Goal: Answer question/provide support: Share knowledge or assist other users

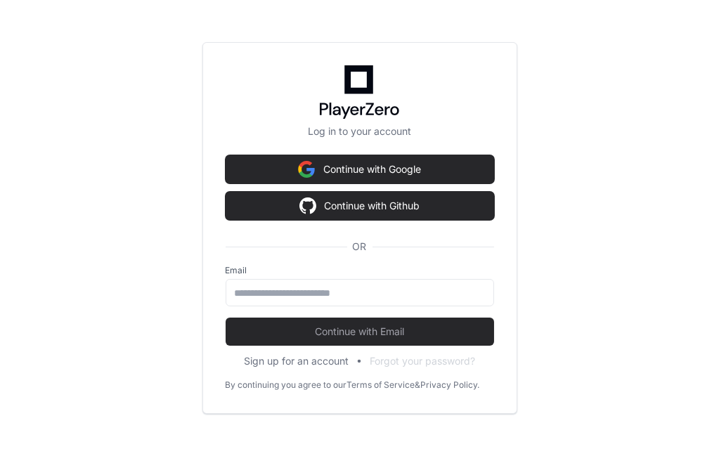
click at [288, 277] on div "Email" at bounding box center [360, 285] width 268 height 41
click at [288, 298] on input "email" at bounding box center [360, 293] width 250 height 14
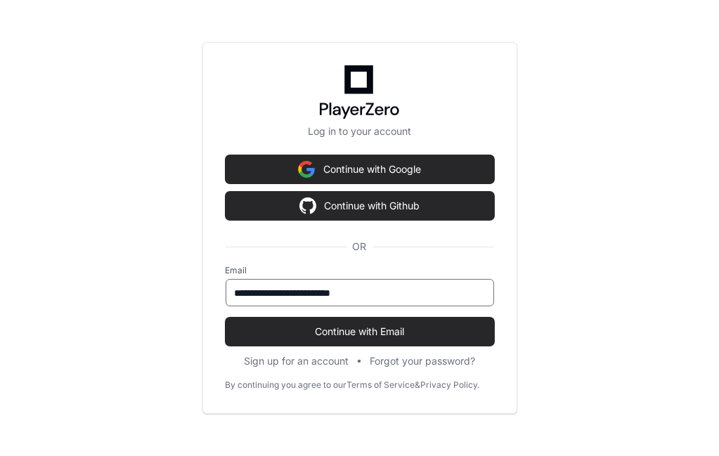
type input "**********"
click at [226, 318] on button "Continue with Email" at bounding box center [360, 332] width 268 height 28
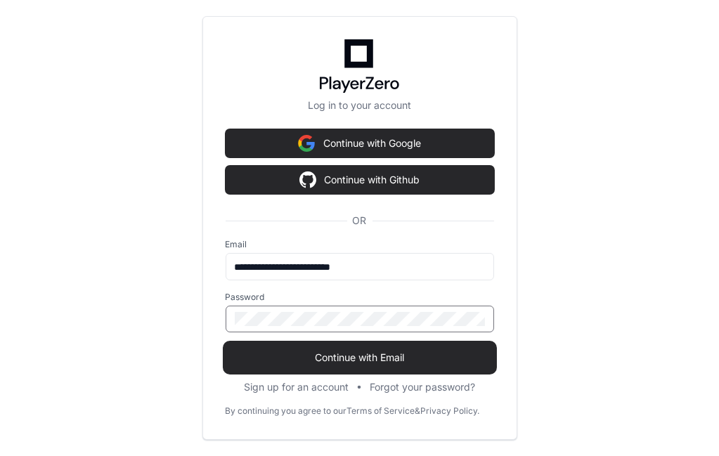
click at [349, 361] on span "Continue with Email" at bounding box center [360, 358] width 268 height 14
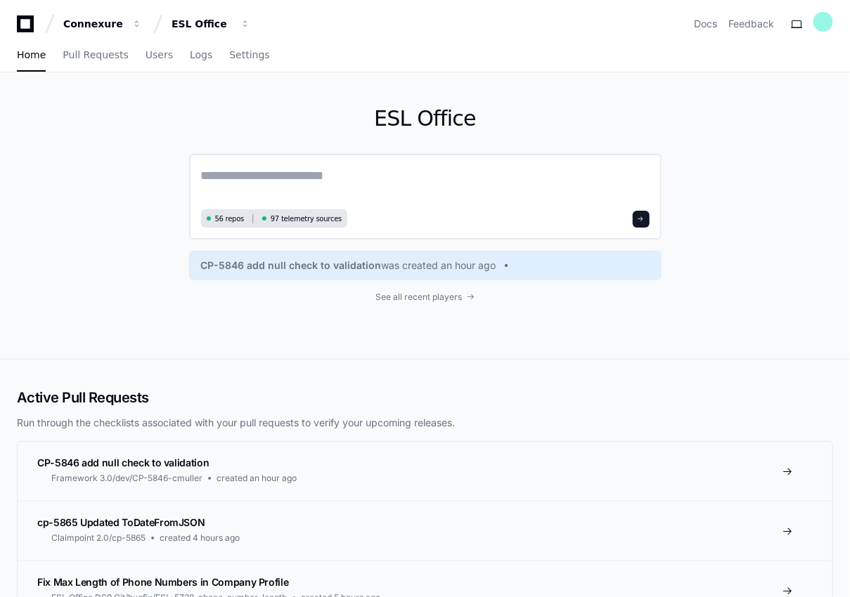
click at [270, 174] on textarea at bounding box center [425, 185] width 448 height 39
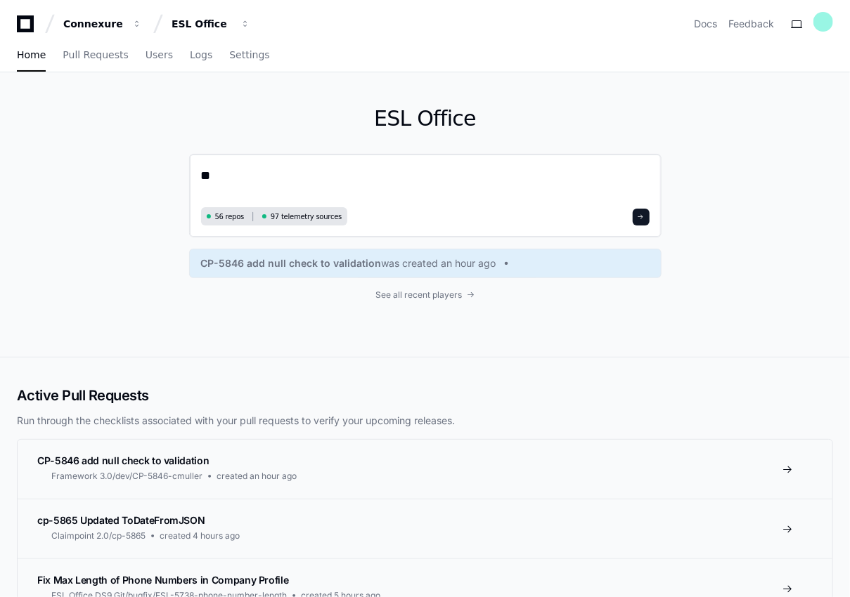
type textarea "*"
click at [231, 171] on textarea at bounding box center [425, 184] width 448 height 37
type textarea "**********"
click at [644, 219] on span at bounding box center [640, 217] width 7 height 7
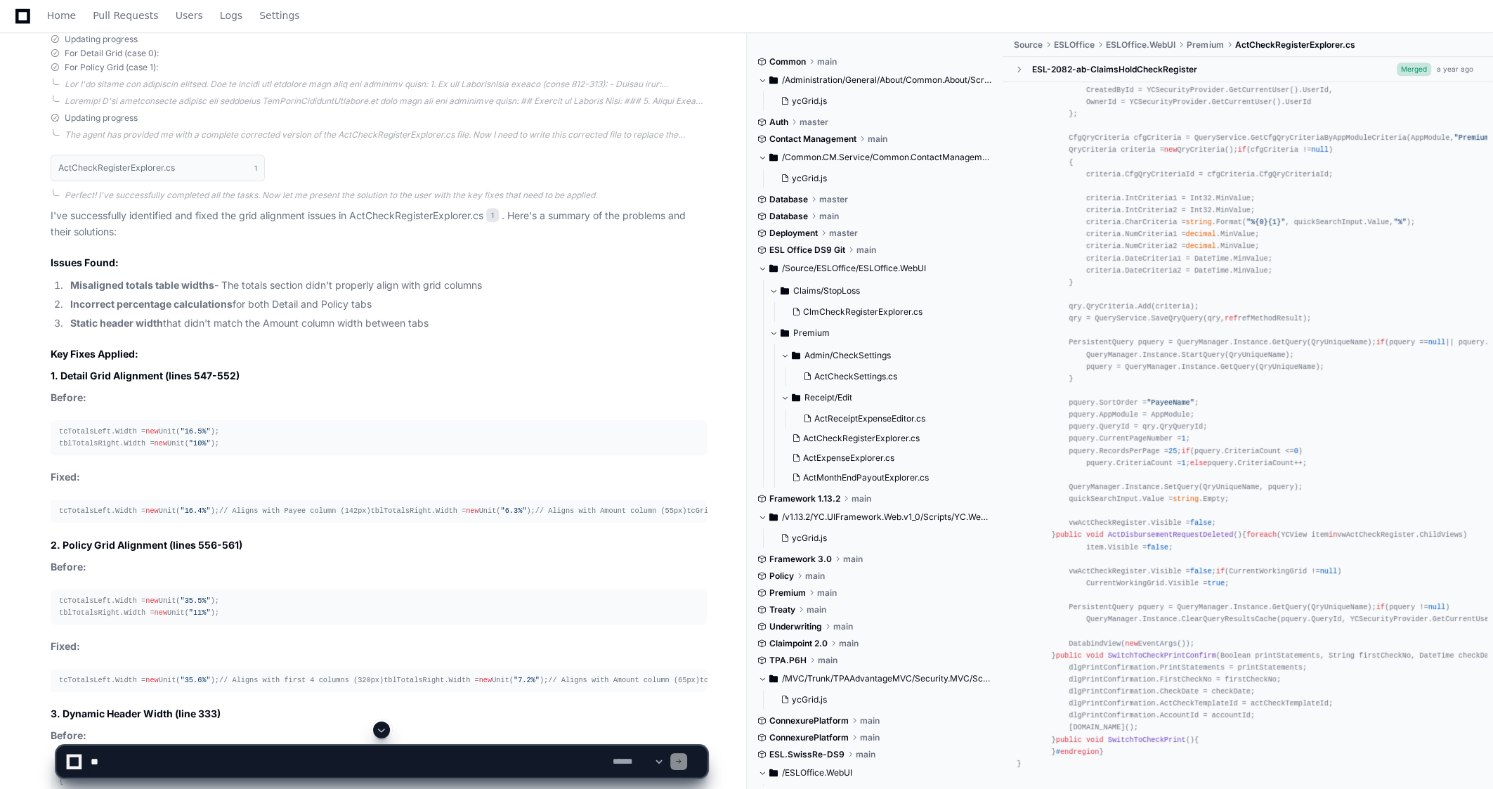
scroll to position [1209, 0]
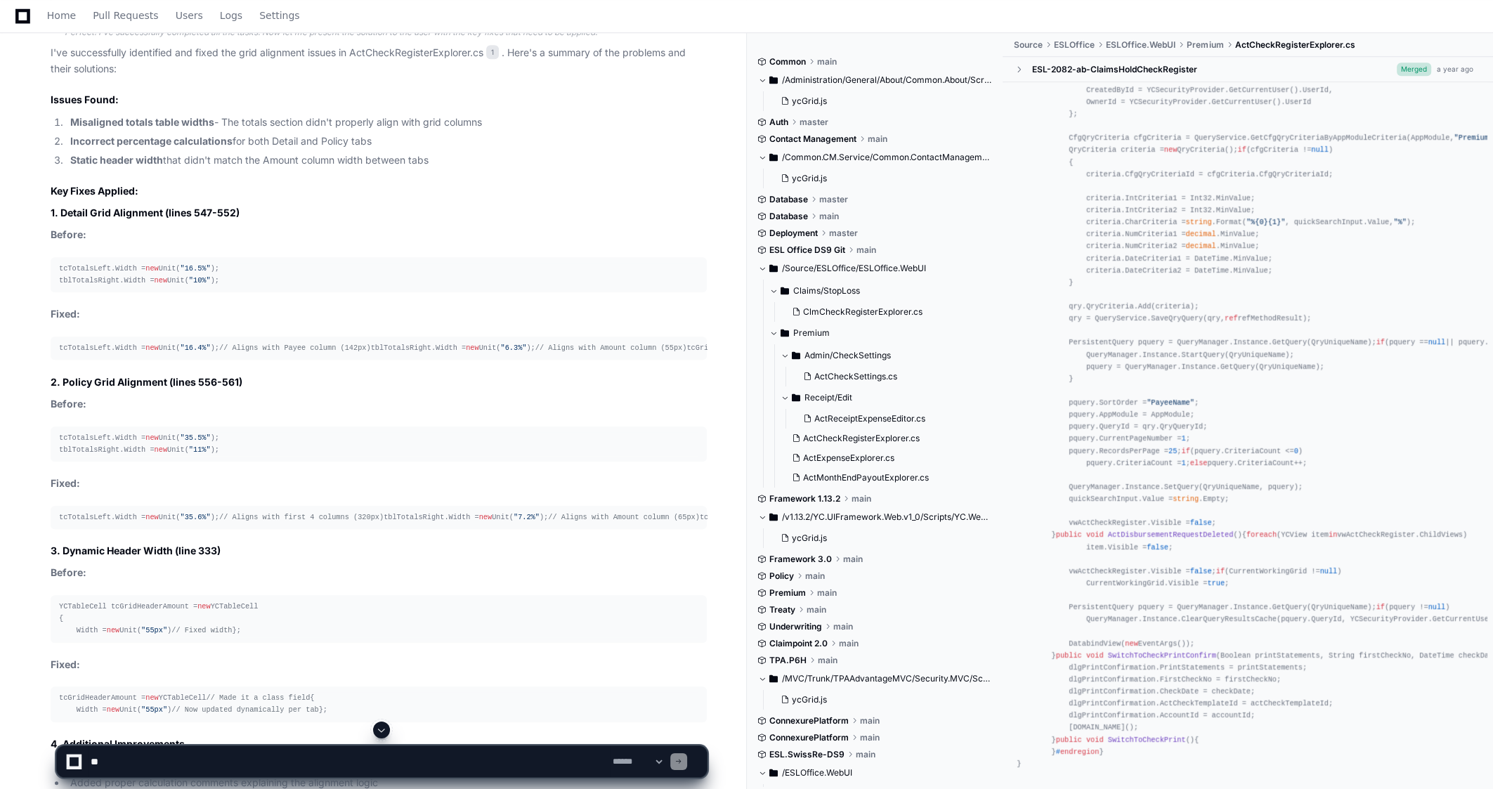
scroll to position [1138, 0]
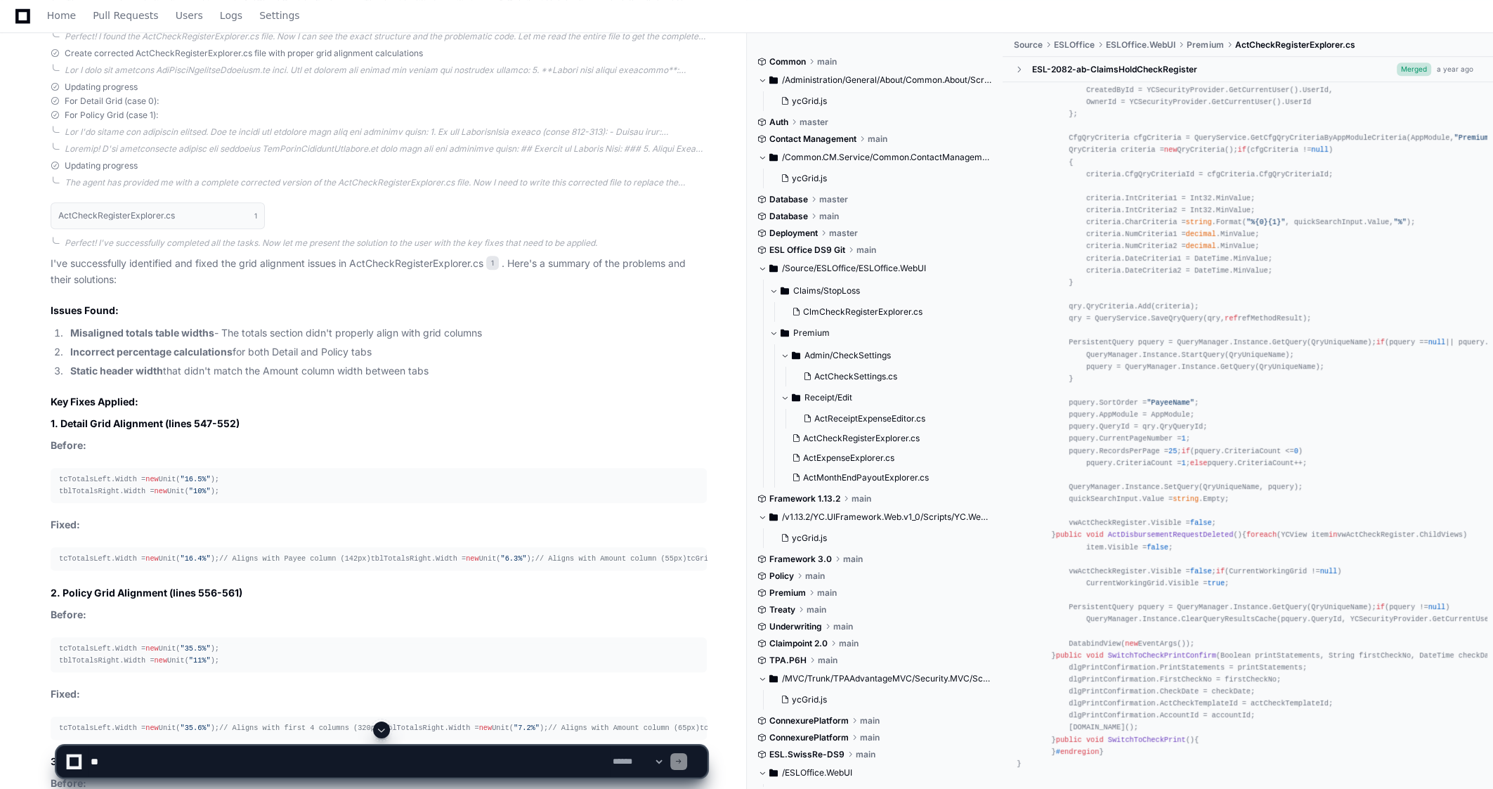
click at [472, 260] on p "I've successfully identified and fixed the grid alignment issues in ActCheckReg…" at bounding box center [379, 272] width 656 height 32
click at [495, 260] on span "1" at bounding box center [492, 263] width 13 height 14
click at [495, 262] on span "1" at bounding box center [492, 263] width 13 height 14
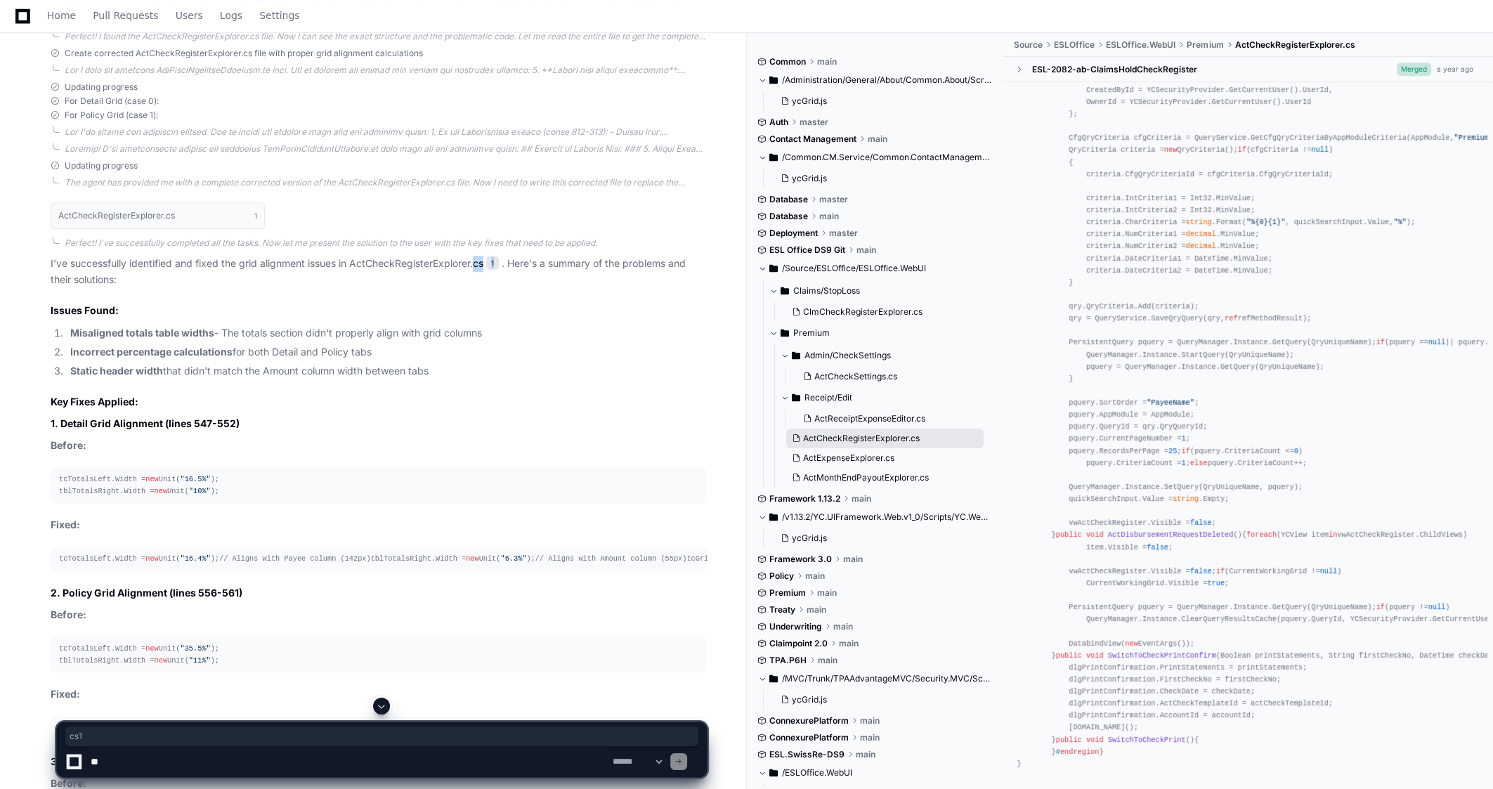
click at [718, 441] on span "ActCheckRegisterExplorer.cs" at bounding box center [861, 438] width 117 height 11
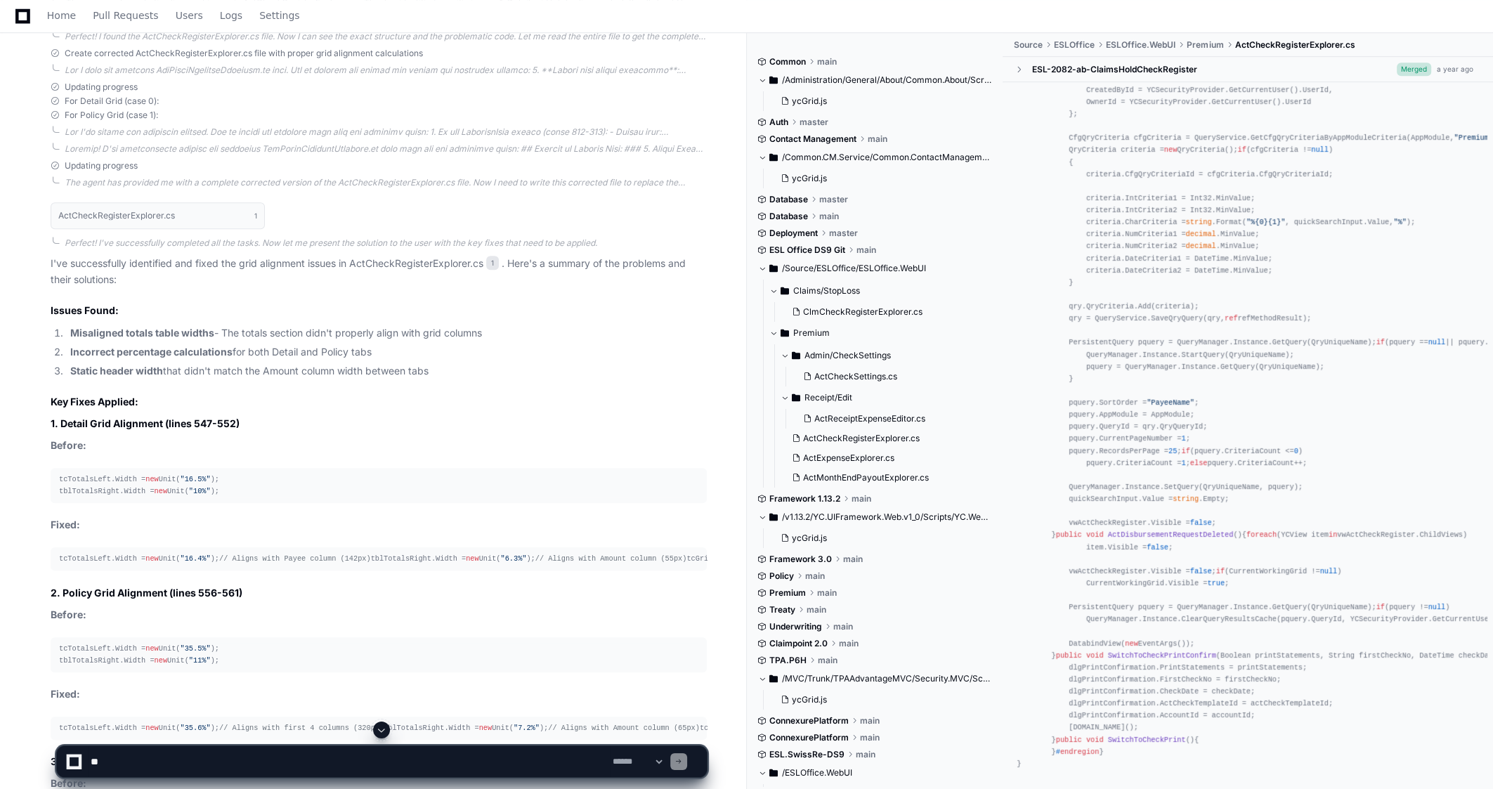
click at [718, 46] on span "Premium" at bounding box center [1205, 44] width 37 height 11
click at [718, 308] on span "ClmCheckRegisterExplorer.cs" at bounding box center [862, 311] width 119 height 11
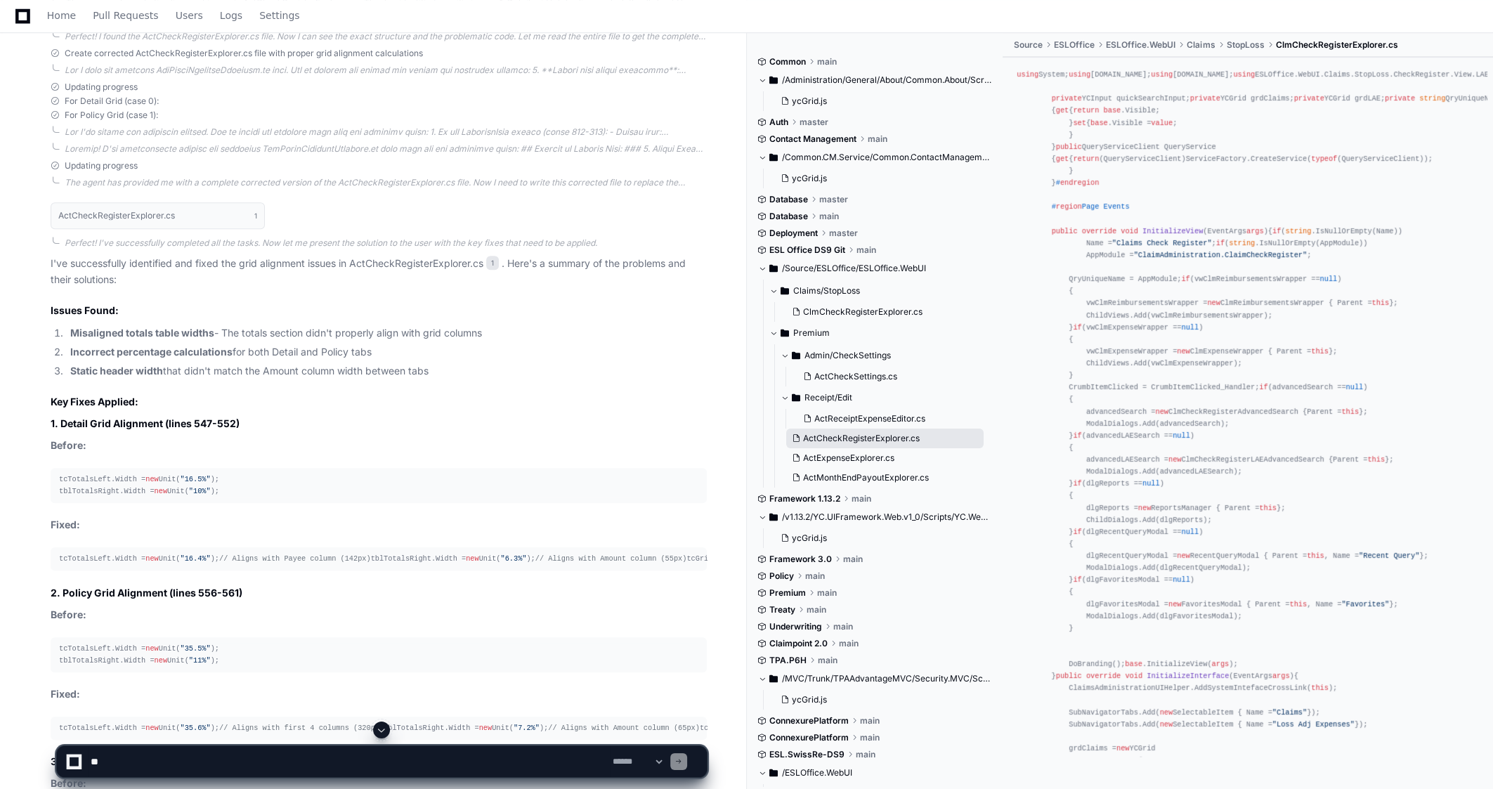
click at [718, 437] on span "ActCheckRegisterExplorer.cs" at bounding box center [861, 438] width 117 height 11
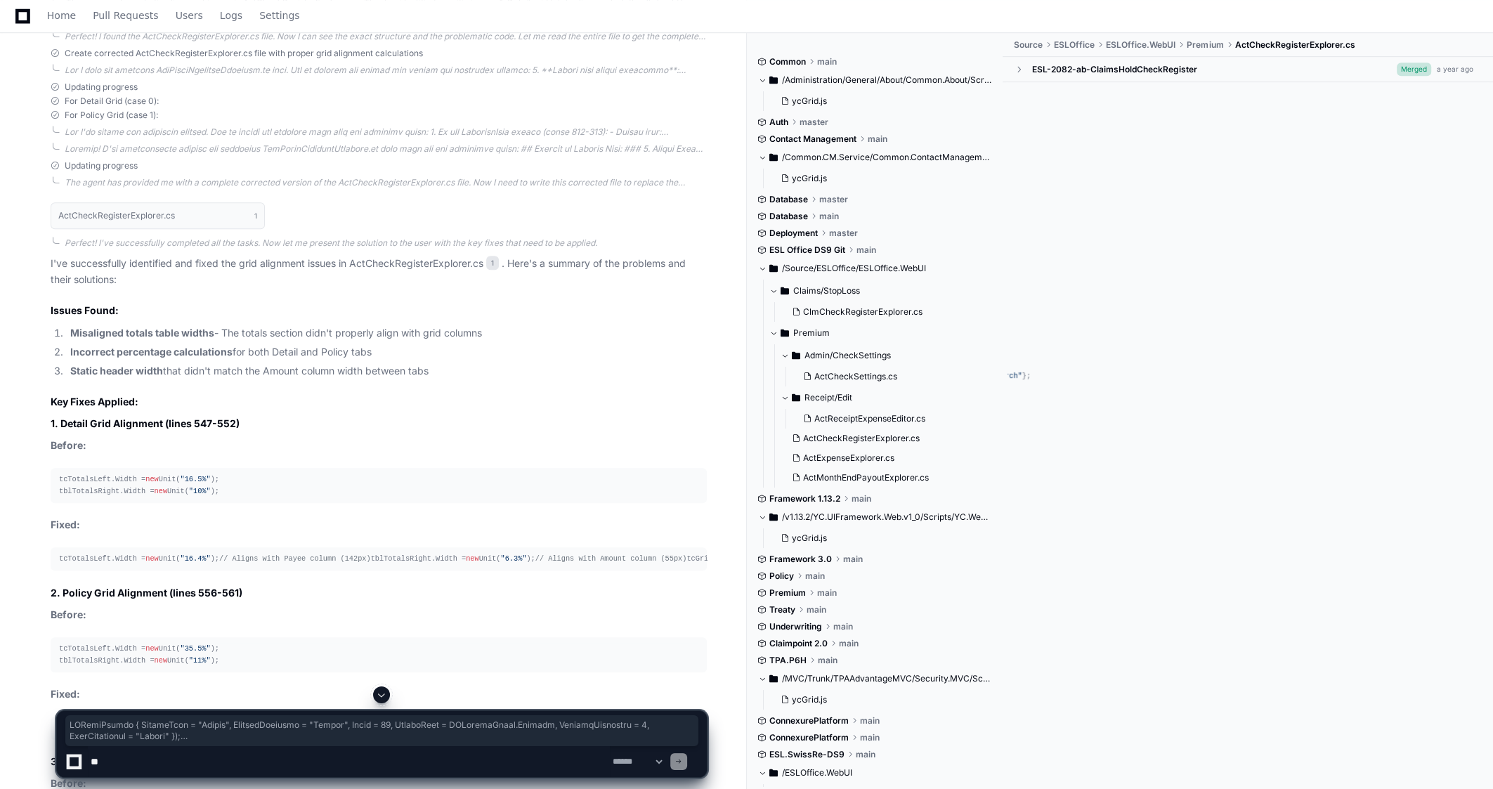
scroll to position [0, 567]
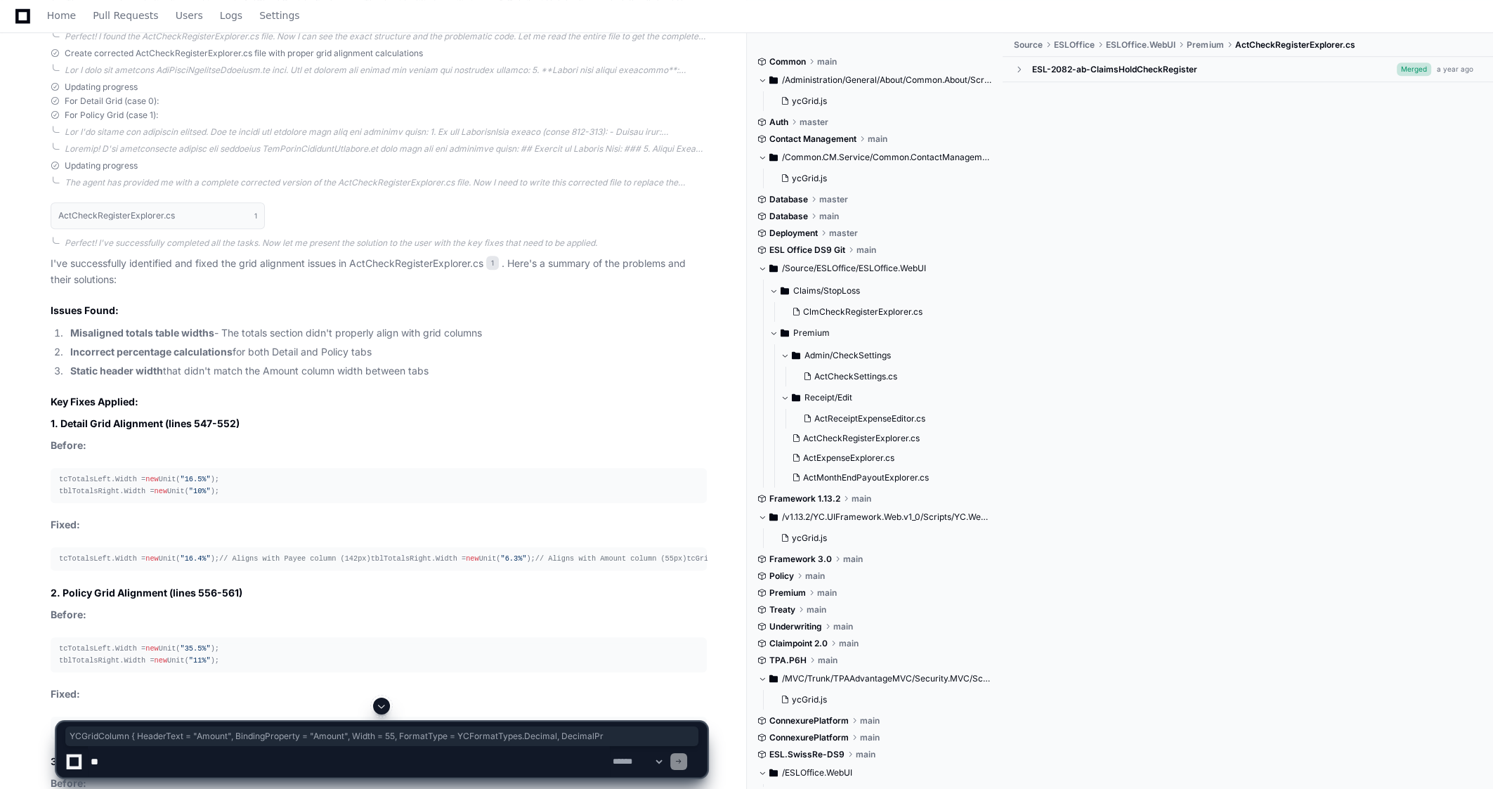
drag, startPoint x: 1221, startPoint y: 464, endPoint x: 1142, endPoint y: 463, distance: 78.7
click at [320, 418] on h3 "1. Detail Grid Alignment (lines 547-552)" at bounding box center [379, 424] width 656 height 14
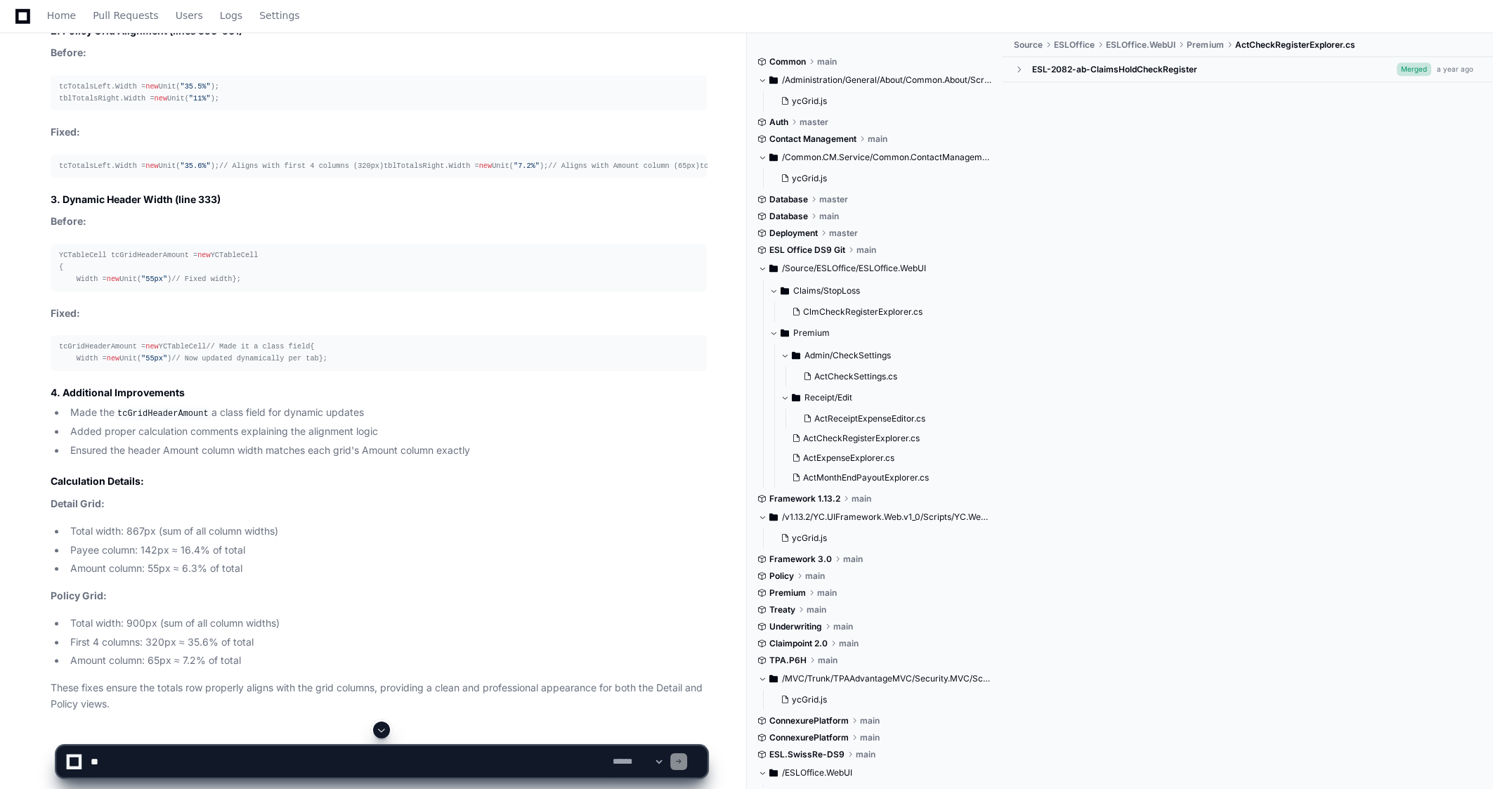
scroll to position [1771, 0]
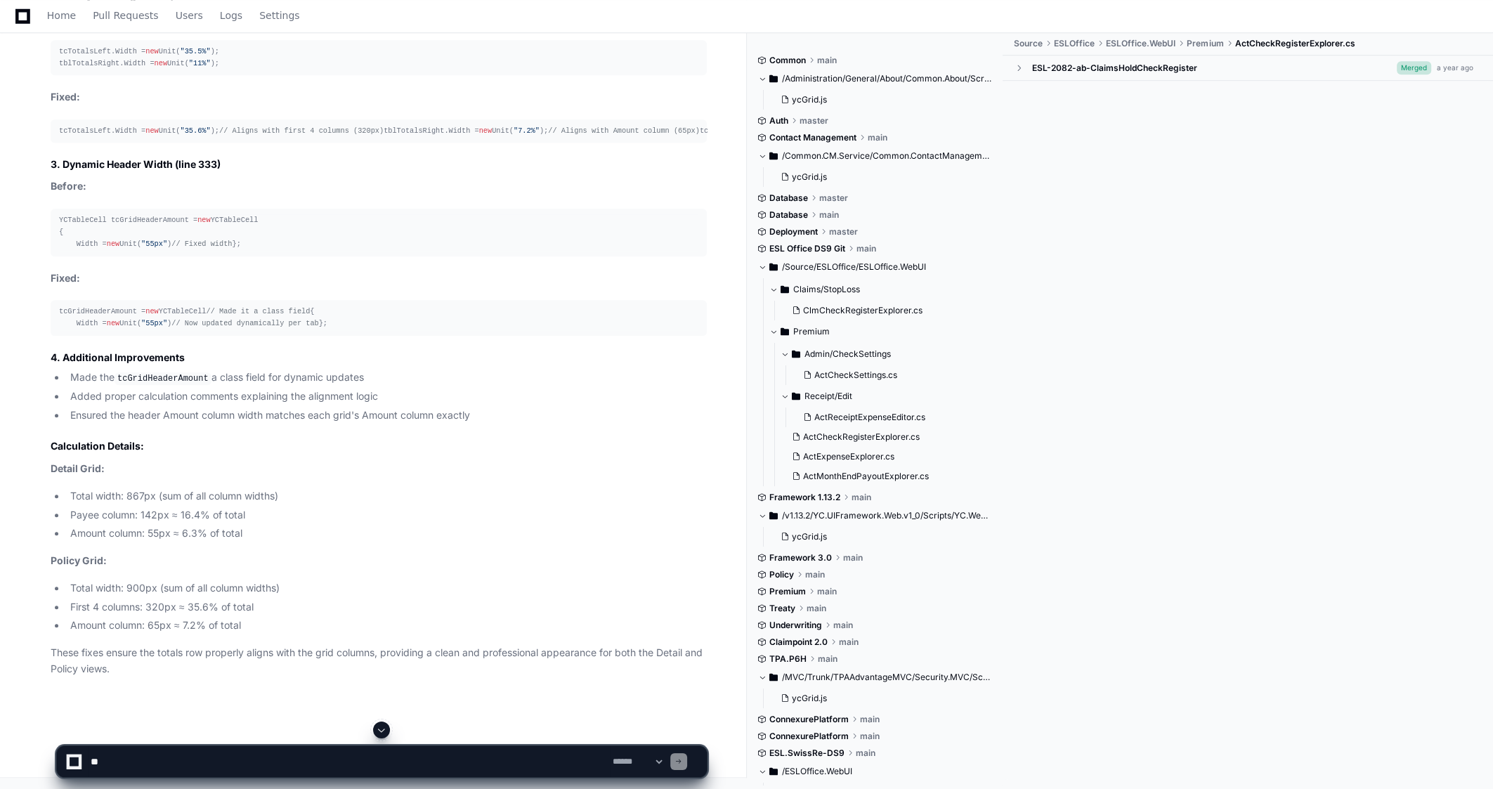
click at [154, 385] on code "tcGridHeaderAmount" at bounding box center [163, 378] width 97 height 13
click at [147, 385] on code "tcGridHeaderAmount" at bounding box center [163, 378] width 97 height 13
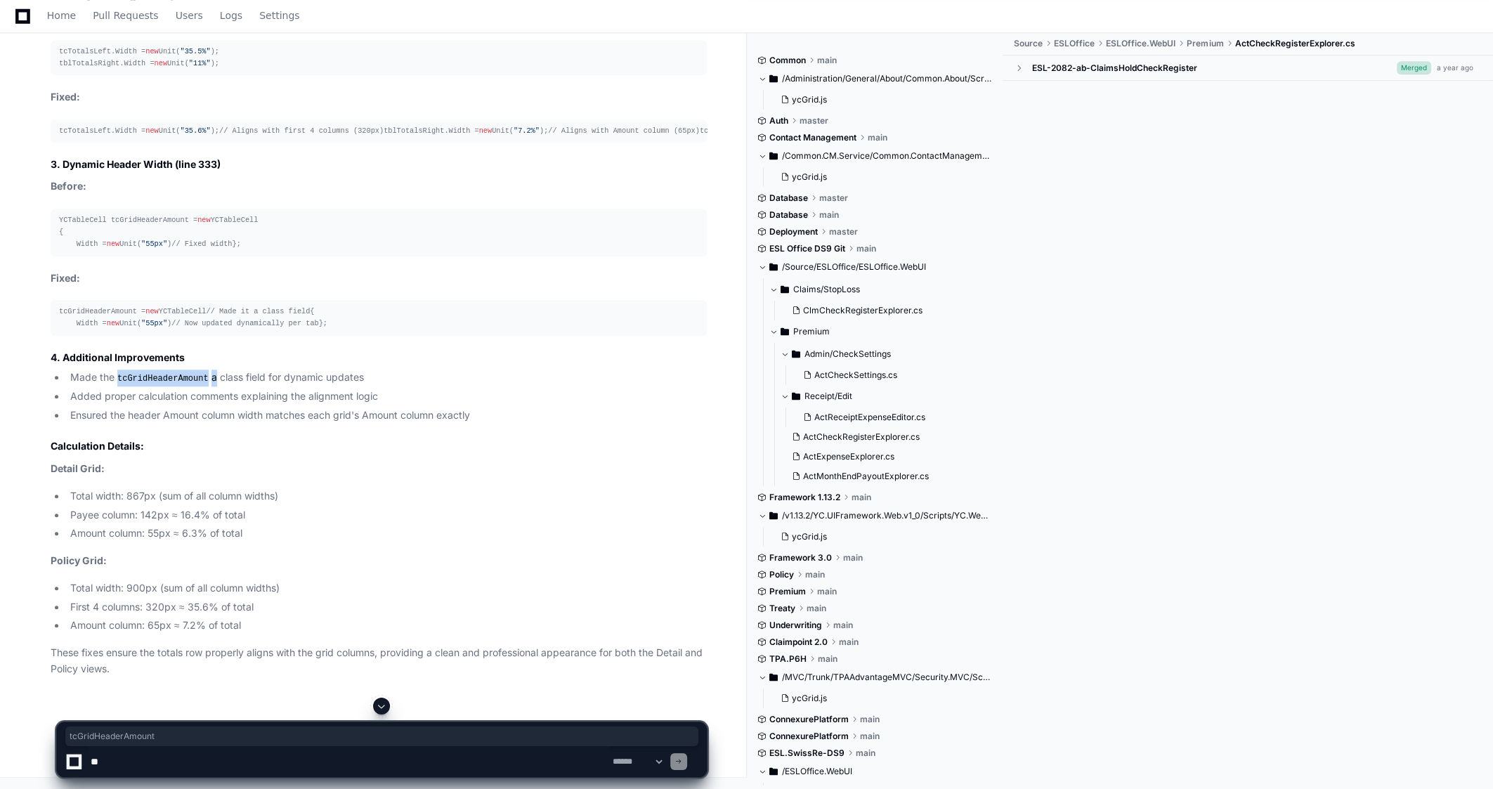
copy li "tcGridHeaderAmount"
click at [159, 455] on textarea at bounding box center [349, 761] width 522 height 31
paste textarea "**********"
drag, startPoint x: 292, startPoint y: 762, endPoint x: 92, endPoint y: 763, distance: 199.6
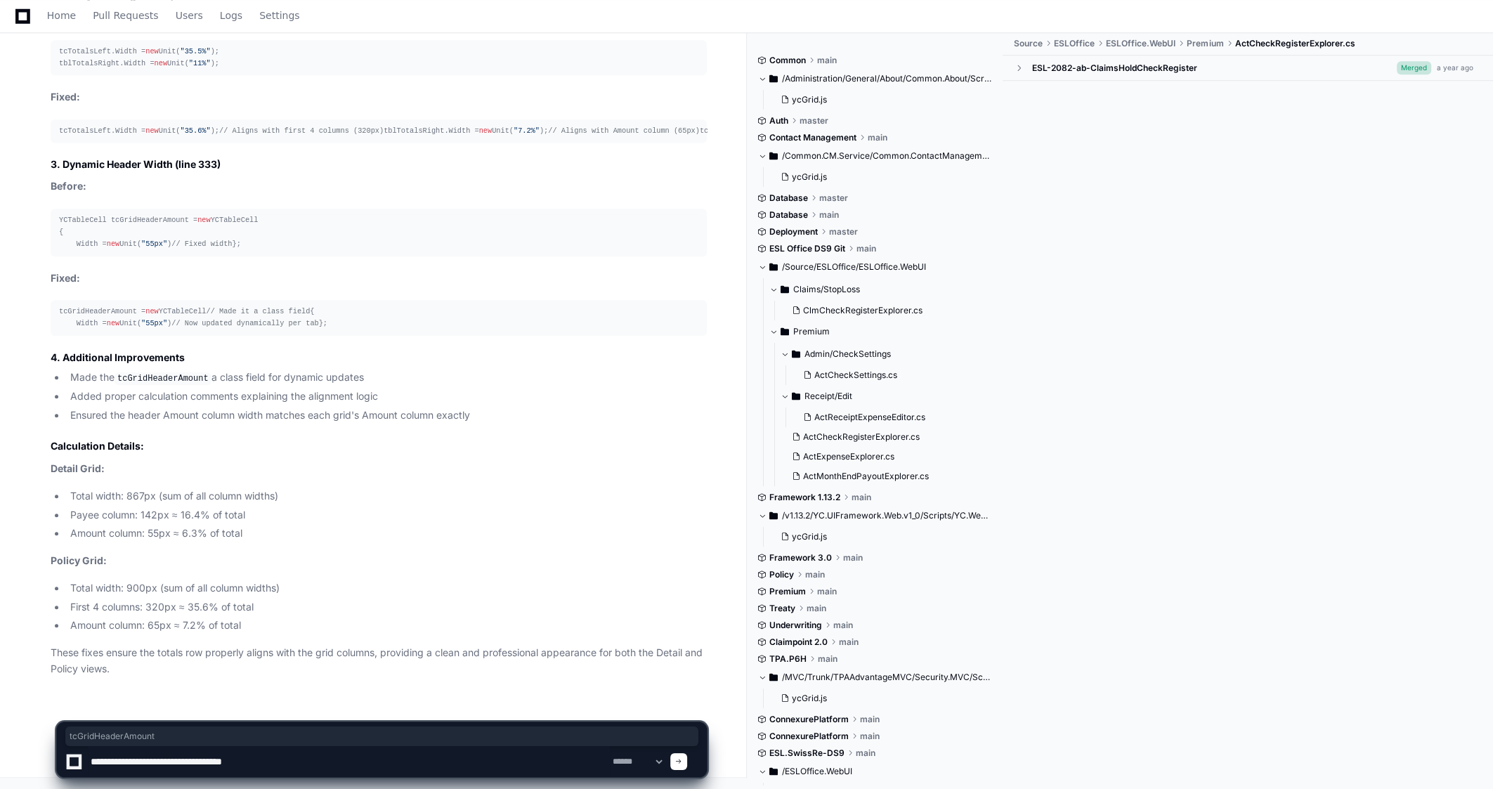
click at [92, 455] on textarea at bounding box center [349, 761] width 522 height 31
paste textarea "**********"
type textarea "**********"
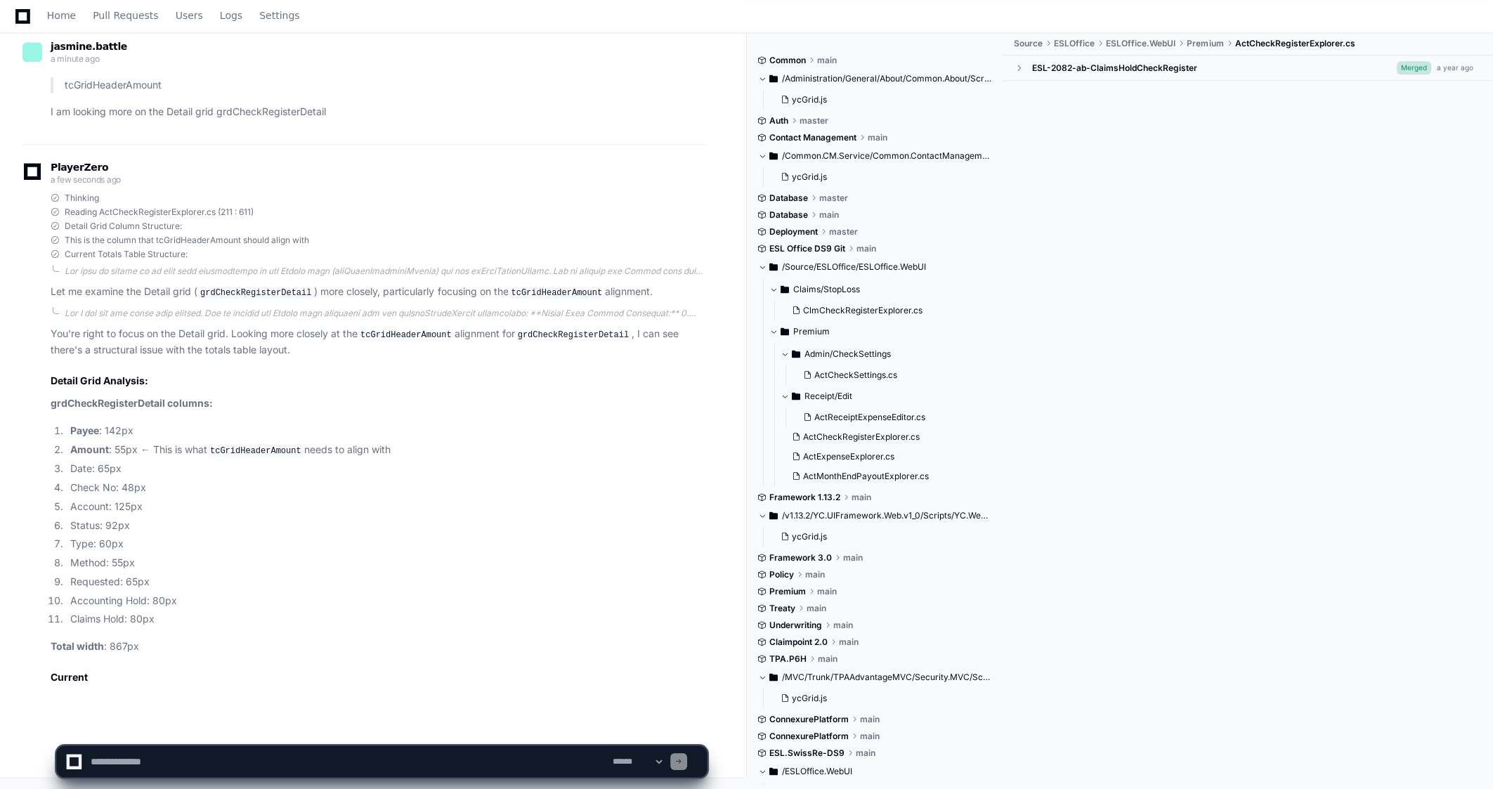
scroll to position [2519, 0]
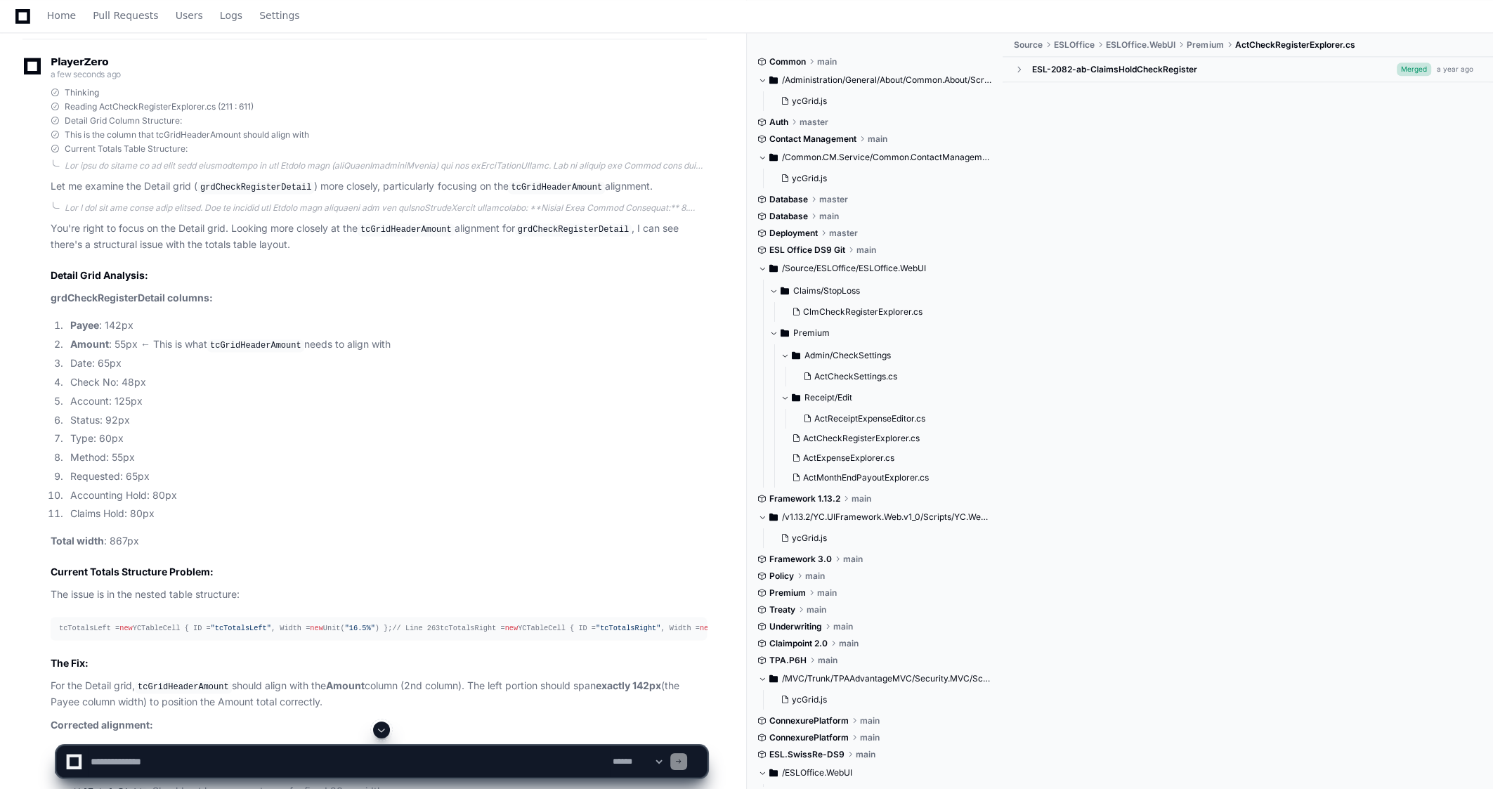
click at [239, 352] on code "tcGridHeaderAmount" at bounding box center [255, 345] width 97 height 13
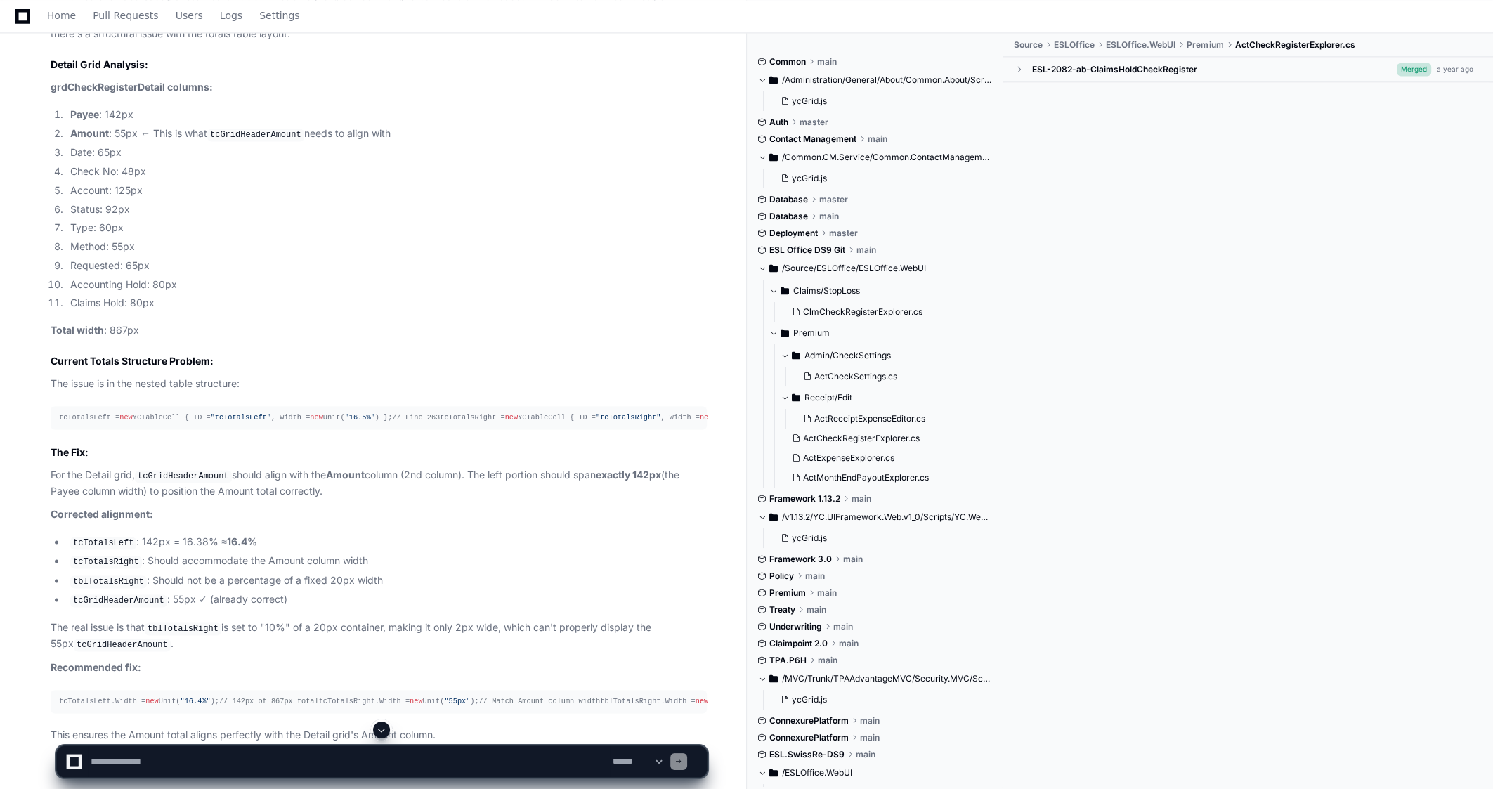
click at [271, 141] on code "tcGridHeaderAmount" at bounding box center [255, 135] width 97 height 13
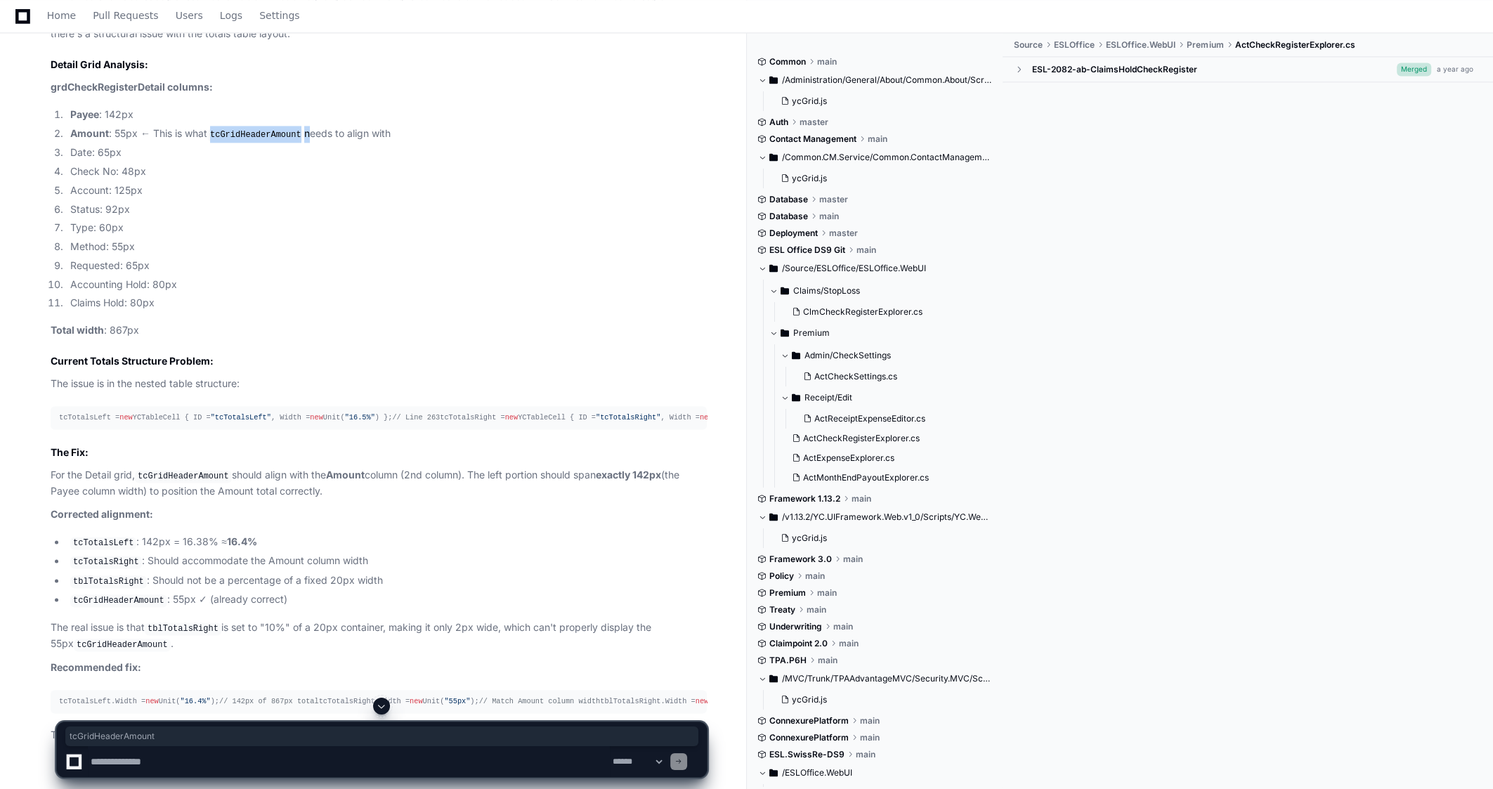
click at [271, 141] on code "tcGridHeaderAmount" at bounding box center [255, 135] width 97 height 13
copy li "tcGridHeaderAmount"
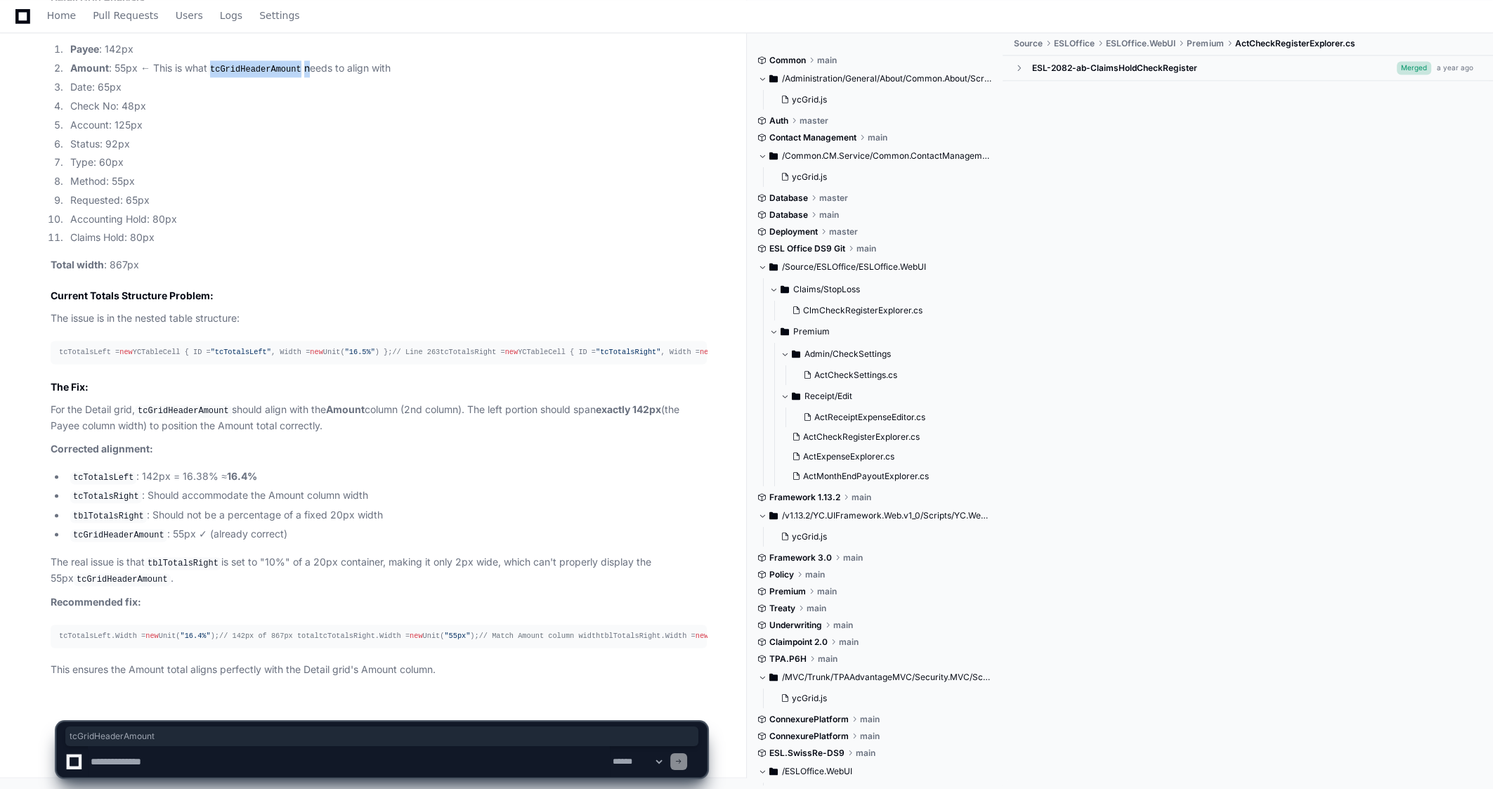
scroll to position [2958, 0]
click at [184, 455] on textarea at bounding box center [349, 761] width 522 height 31
type textarea "*"
paste textarea "**********"
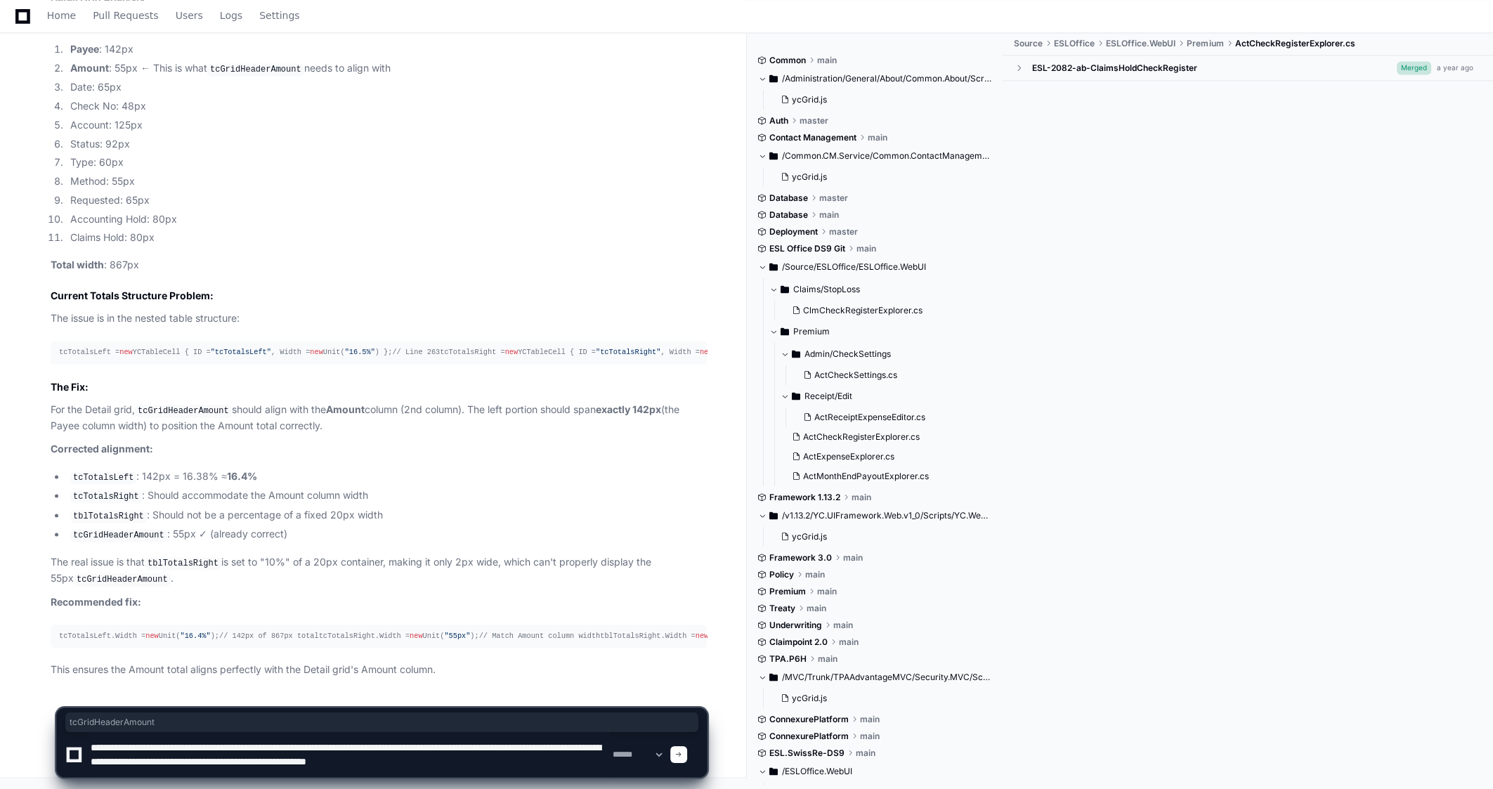
type textarea "**********"
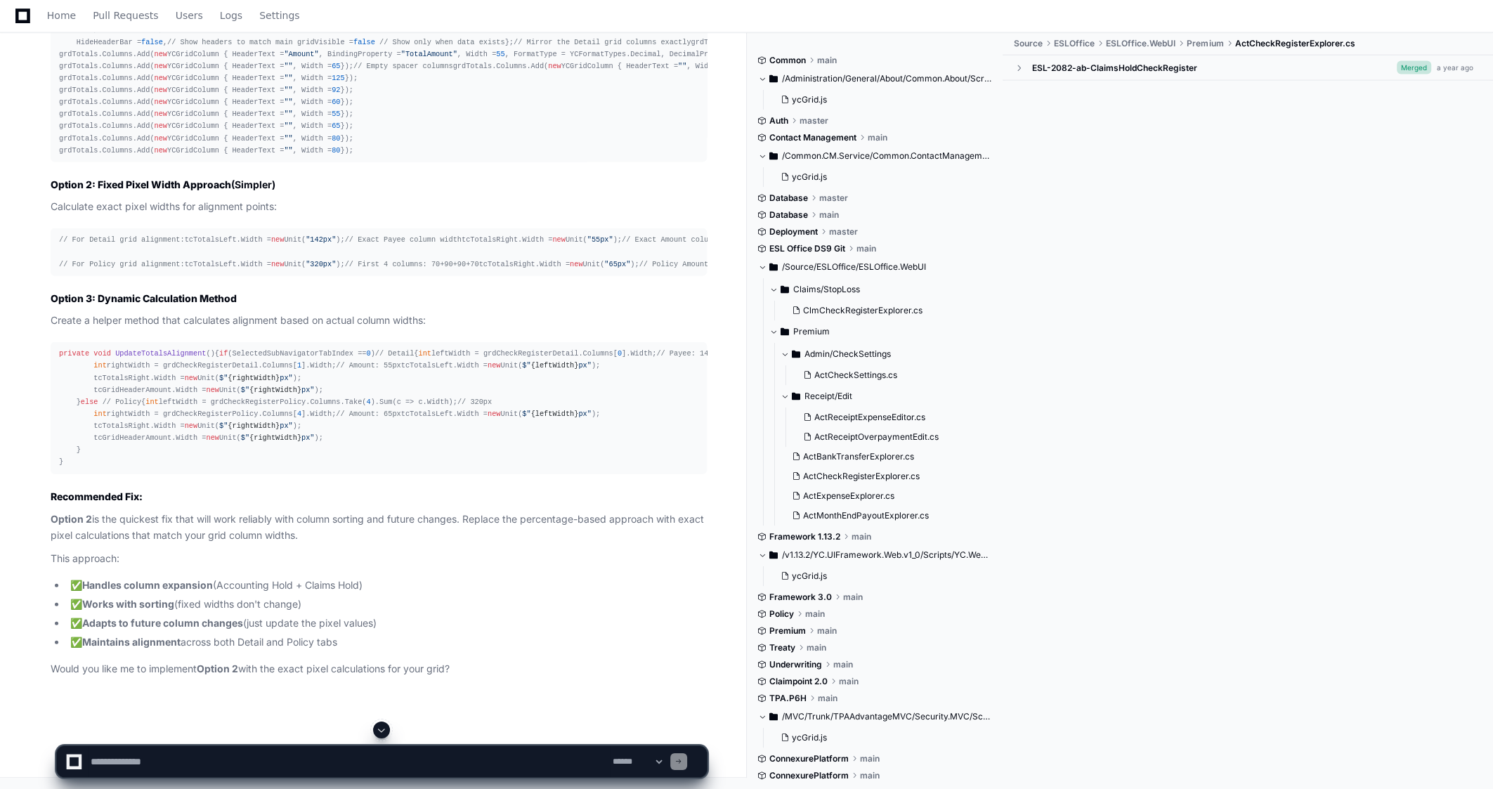
scroll to position [4567, 0]
click at [178, 455] on textarea at bounding box center [349, 761] width 522 height 31
type textarea "***"
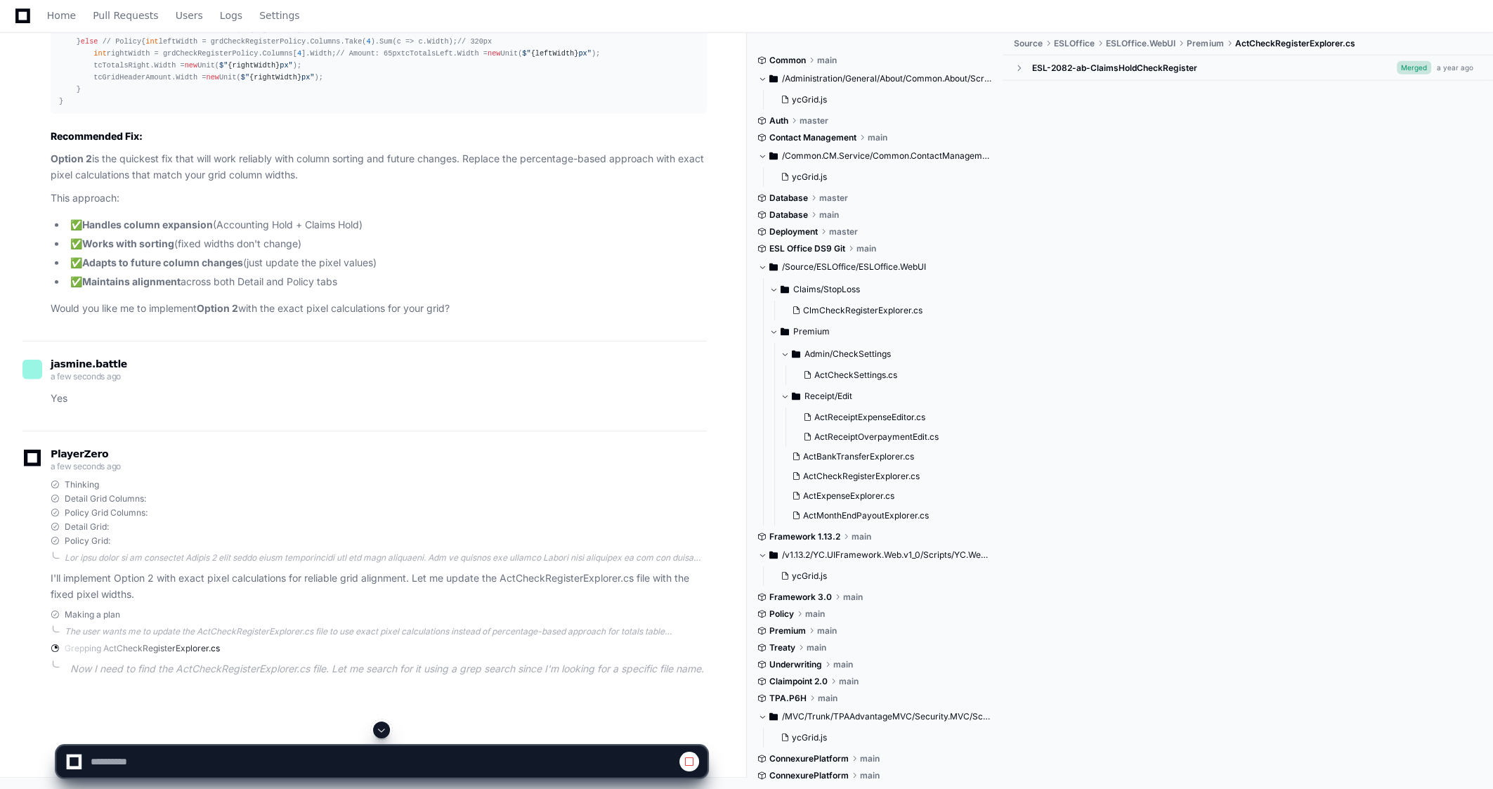
scroll to position [4522, 0]
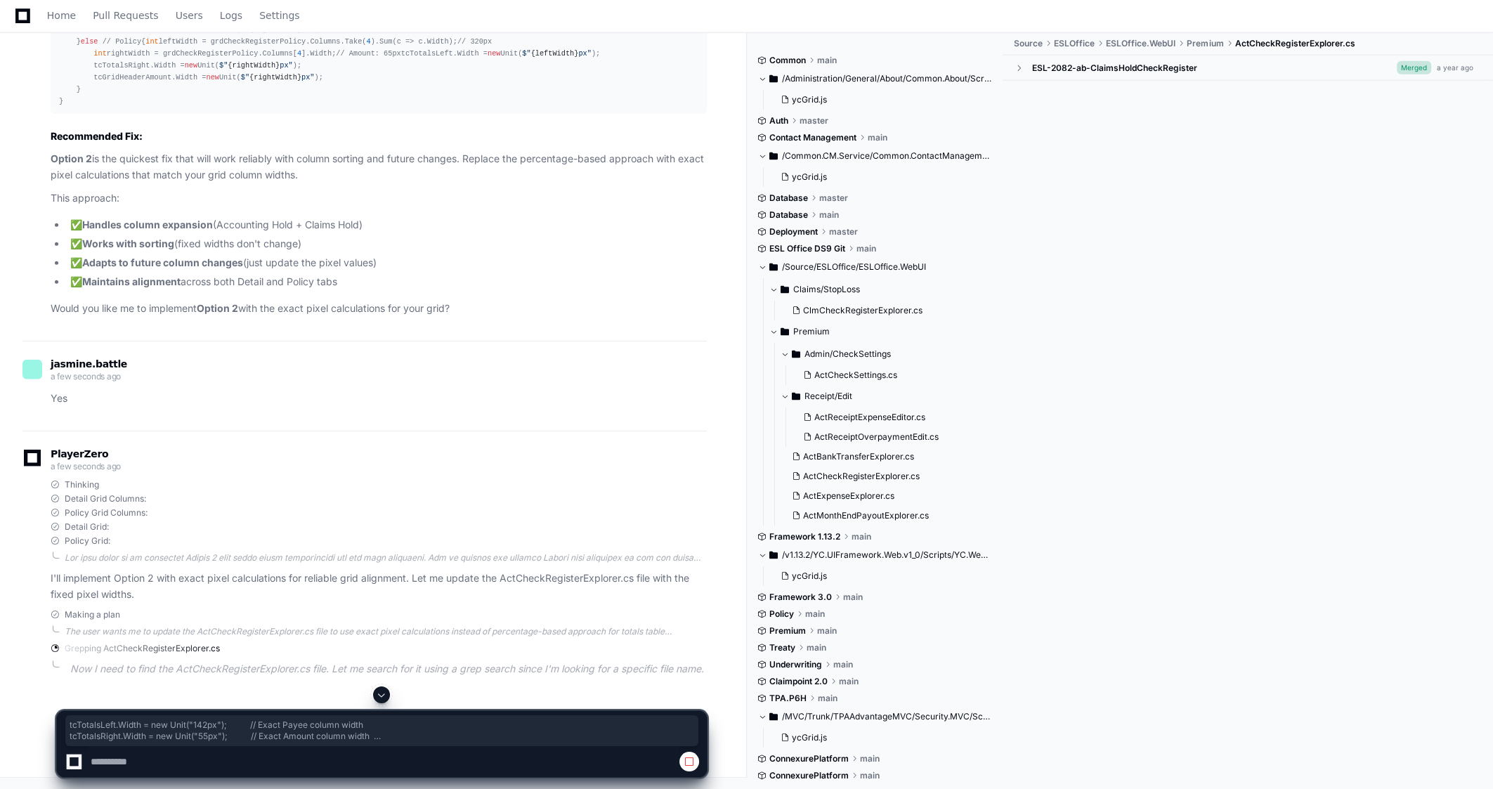
drag, startPoint x: 60, startPoint y: 105, endPoint x: 389, endPoint y: 126, distance: 329.5
copy div "tcTotalsLeft.Width = new Unit( "142px" ); // Exact Payee column width tcTotalsR…"
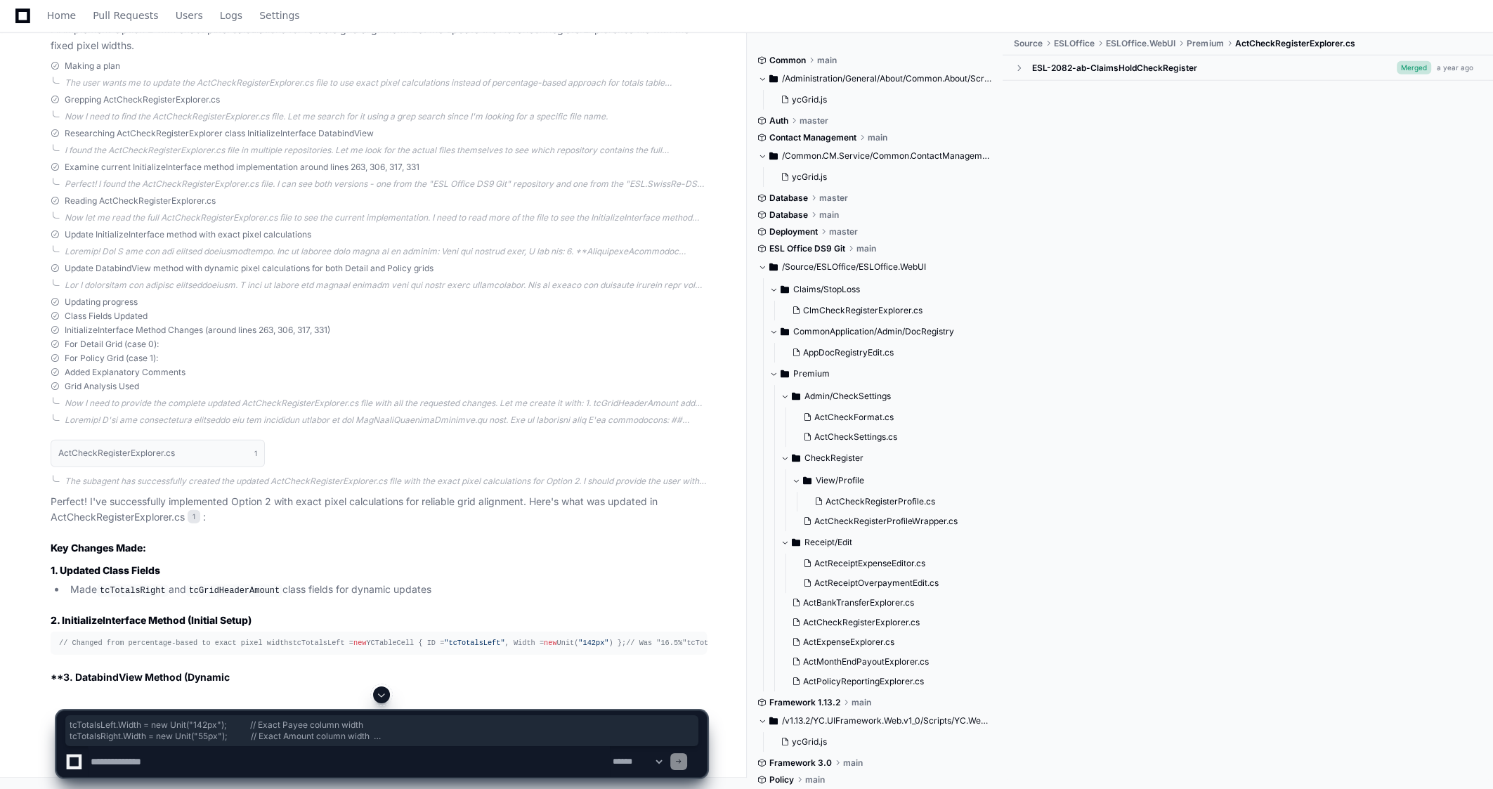
scroll to position [5499, 0]
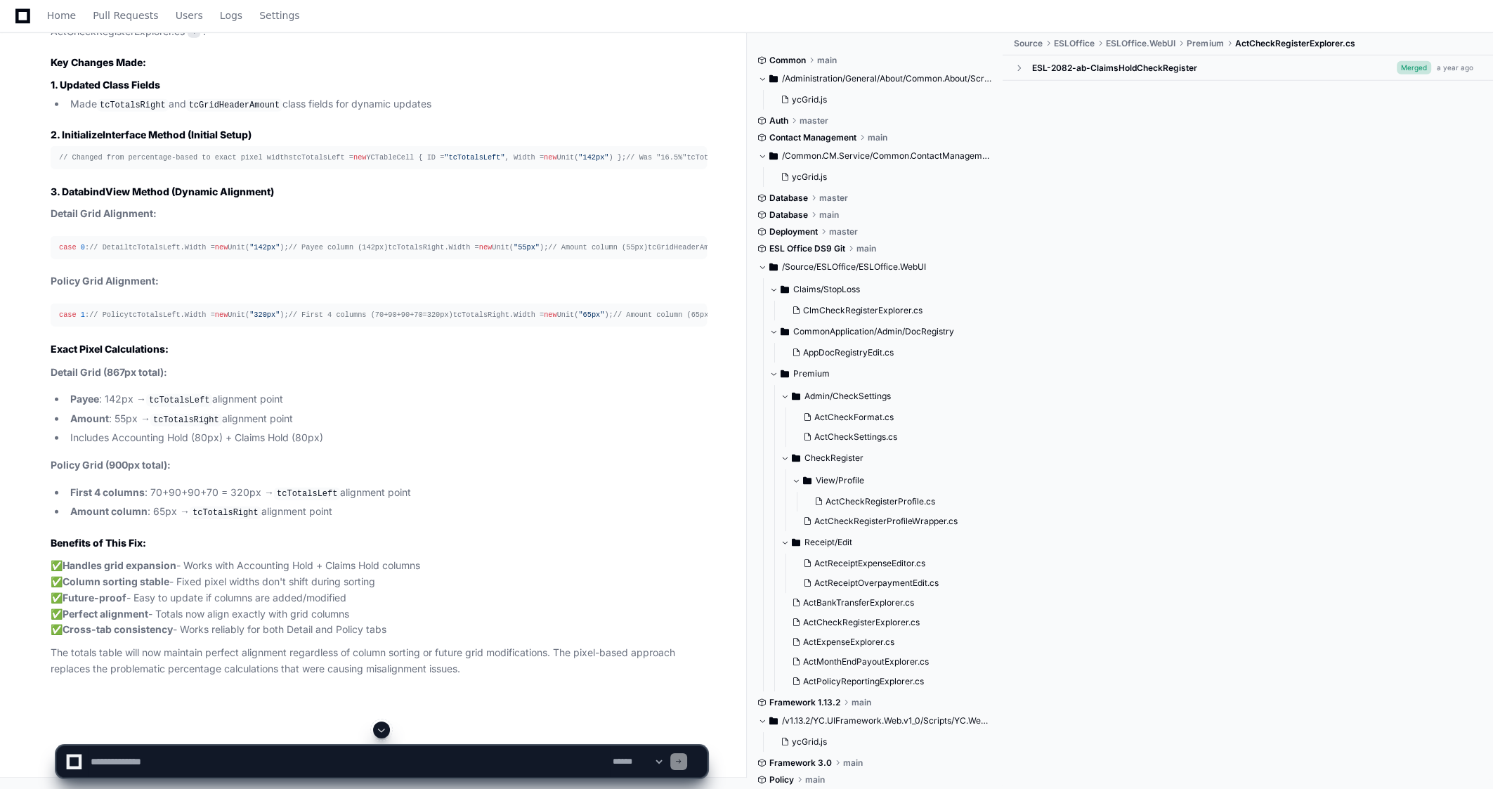
scroll to position [5921, 0]
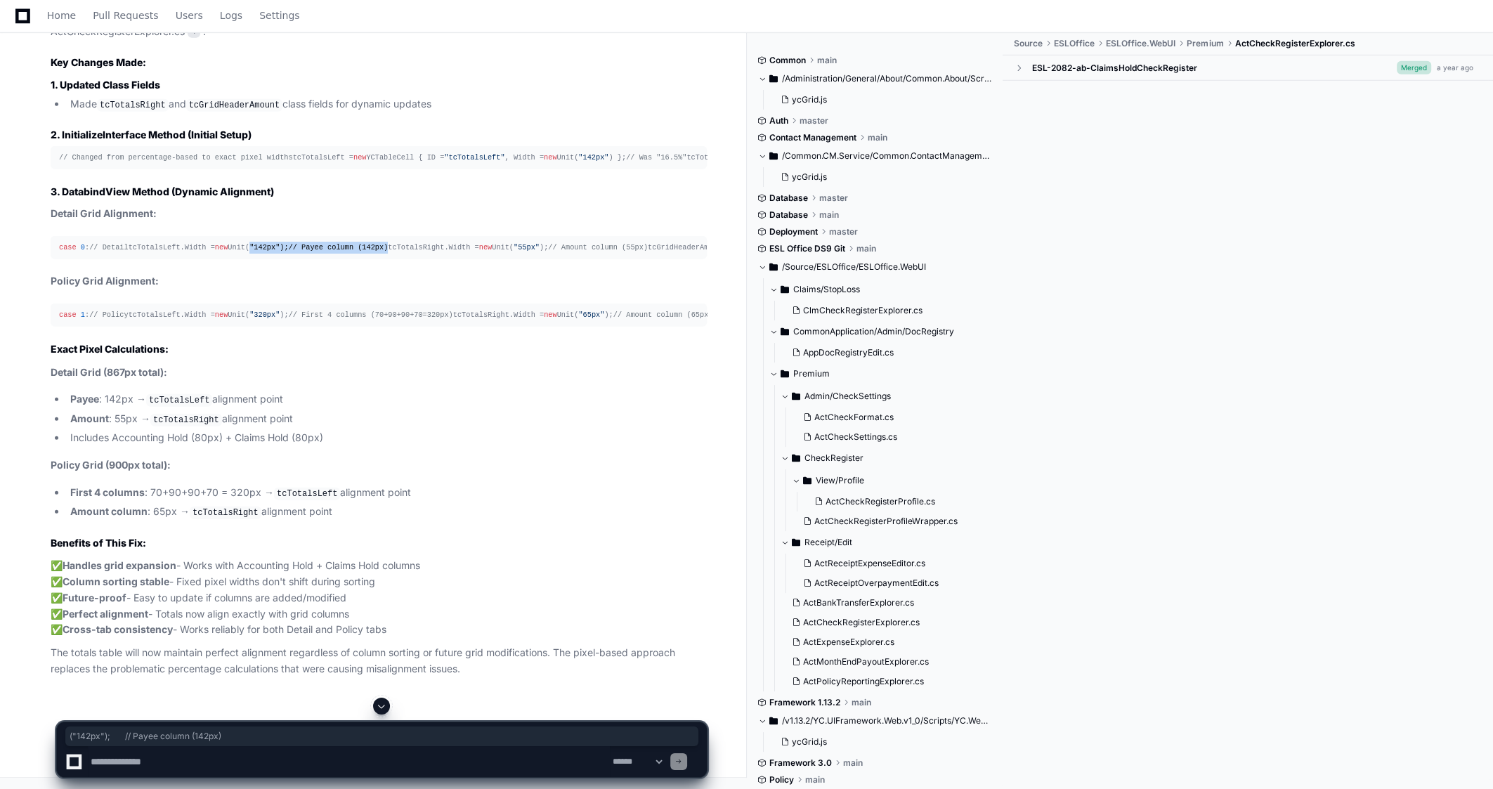
drag, startPoint x: 356, startPoint y: 348, endPoint x: 189, endPoint y: 345, distance: 167.3
click at [189, 254] on div "case 0 : // Detail tcTotalsLeft.Width = new Unit( "142px" ); // Payee column (1…" at bounding box center [378, 248] width 639 height 12
copy div "( "142px" ); // Payee column (142px)"
click at [366, 254] on div "case 0 : // Detail tcTotalsLeft.Width = new Unit( "142px" ); // Payee column (1…" at bounding box center [378, 248] width 639 height 12
drag, startPoint x: 362, startPoint y: 359, endPoint x: 193, endPoint y: 362, distance: 169.4
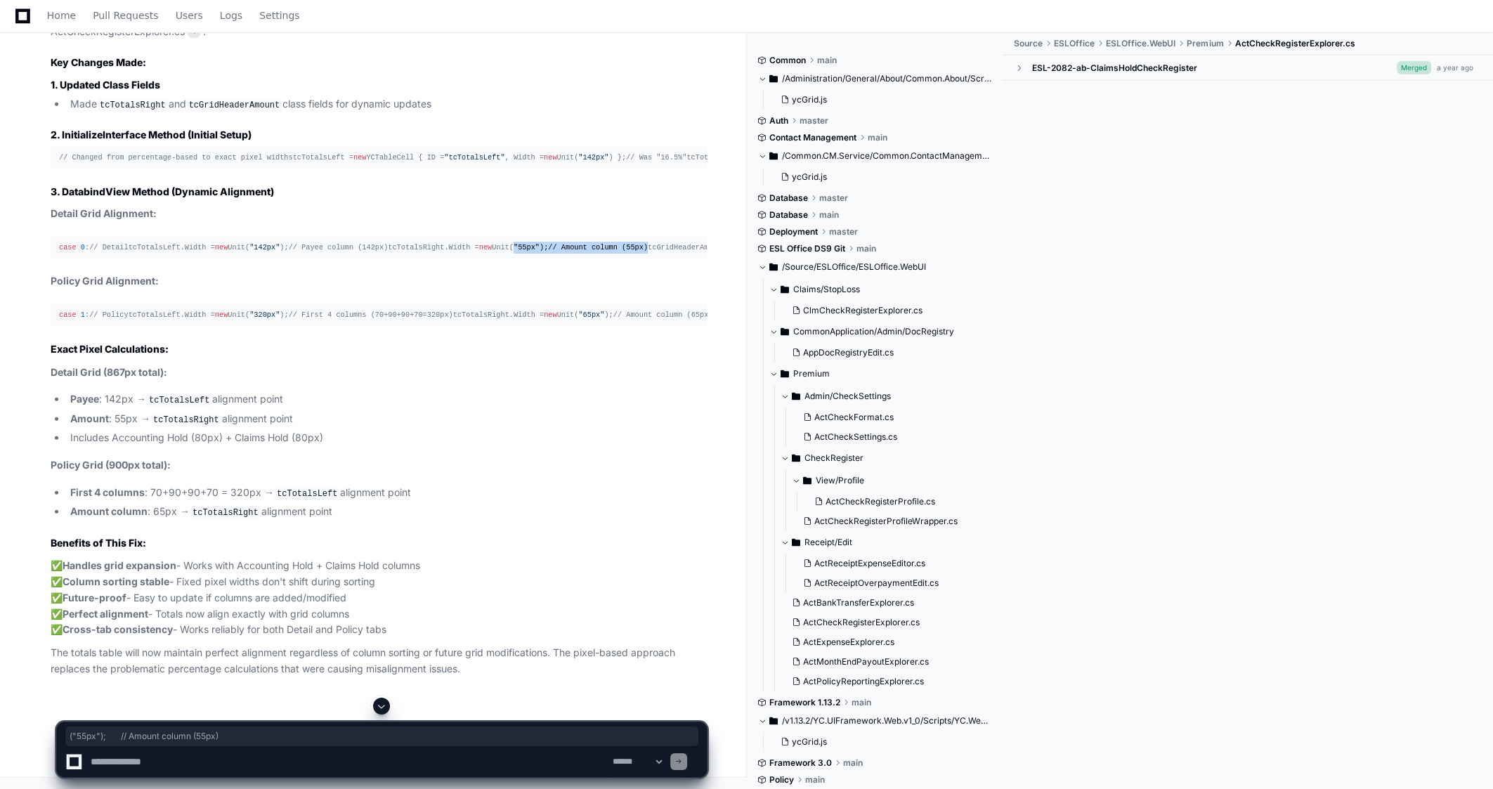
click at [193, 254] on div "case 0 : // Detail tcTotalsLeft.Width = new Unit( "142px" ); // Payee column (1…" at bounding box center [378, 248] width 639 height 12
click at [362, 254] on div "case 0 : // Detail tcTotalsLeft.Width = new Unit( "142px" ); // Payee column (1…" at bounding box center [378, 248] width 639 height 12
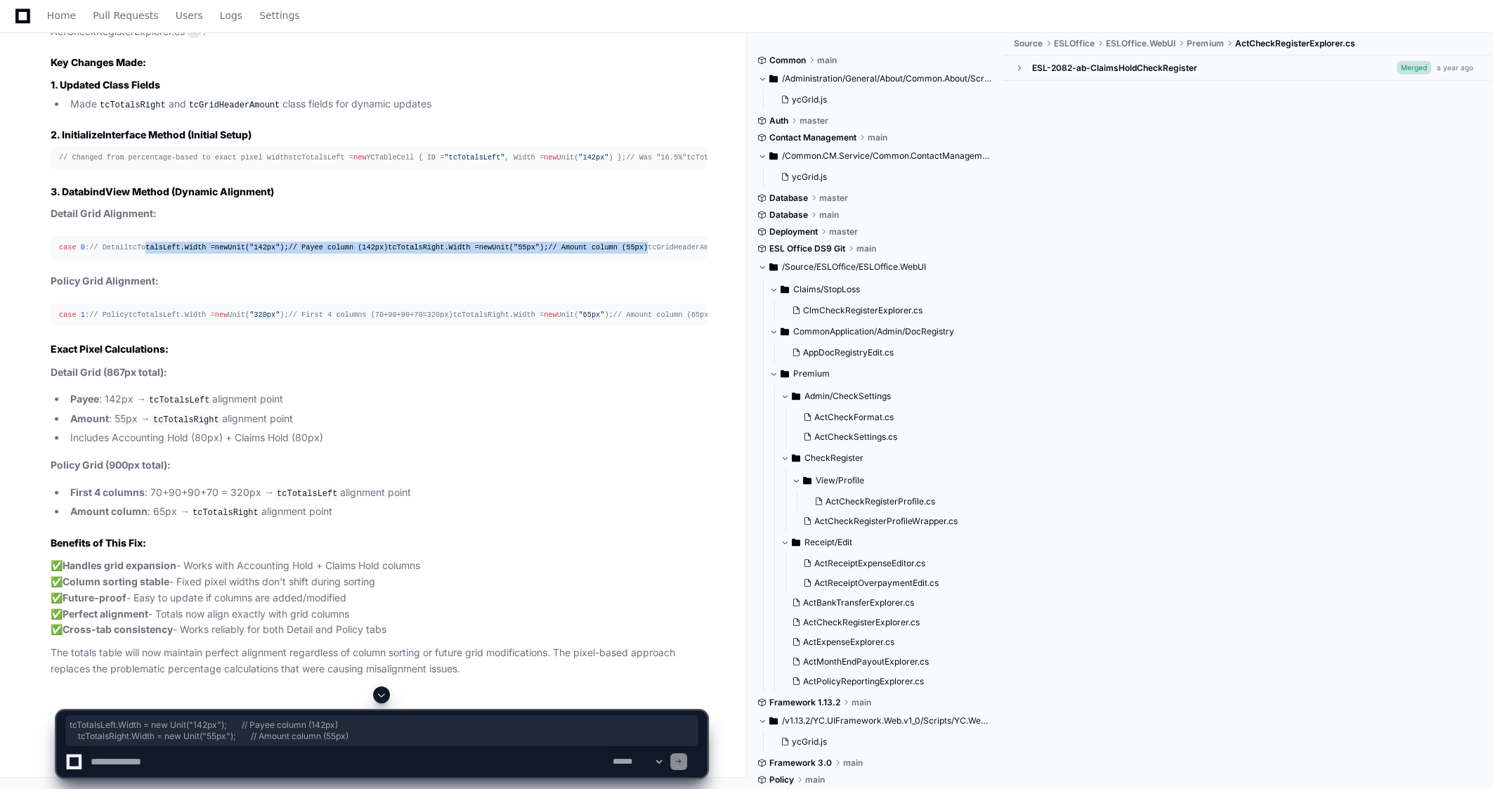
drag, startPoint x: 362, startPoint y: 363, endPoint x: 71, endPoint y: 349, distance: 291.3
click at [71, 254] on div "case 0 : // Detail tcTotalsLeft.Width = new Unit( "142px" ); // Payee column (1…" at bounding box center [378, 248] width 639 height 12
drag, startPoint x: 381, startPoint y: 373, endPoint x: 74, endPoint y: 349, distance: 308.0
click at [74, 254] on div "case 0 : // Detail tcTotalsLeft.Width = new Unit( "142px" ); // Payee column (1…" at bounding box center [378, 248] width 639 height 12
copy div "tcTotalsLeft.Width = new Unit( "142px" ); // Payee column (142px) tcTotalsRight…"
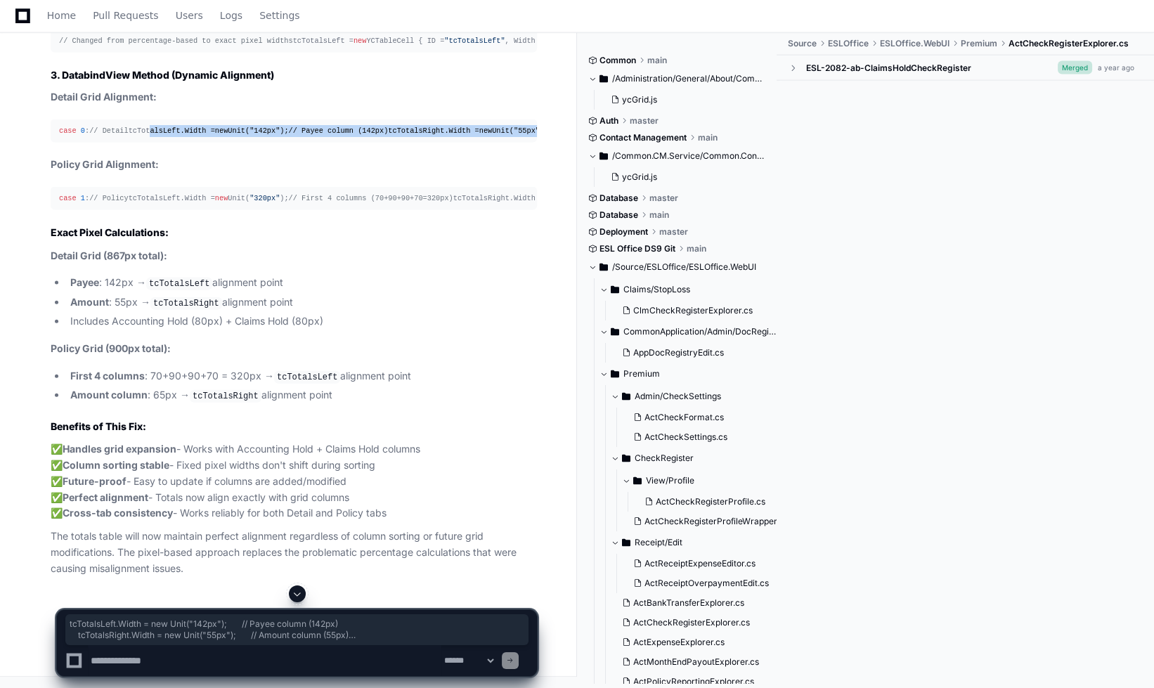
scroll to position [6292, 0]
